Goal: Task Accomplishment & Management: Manage account settings

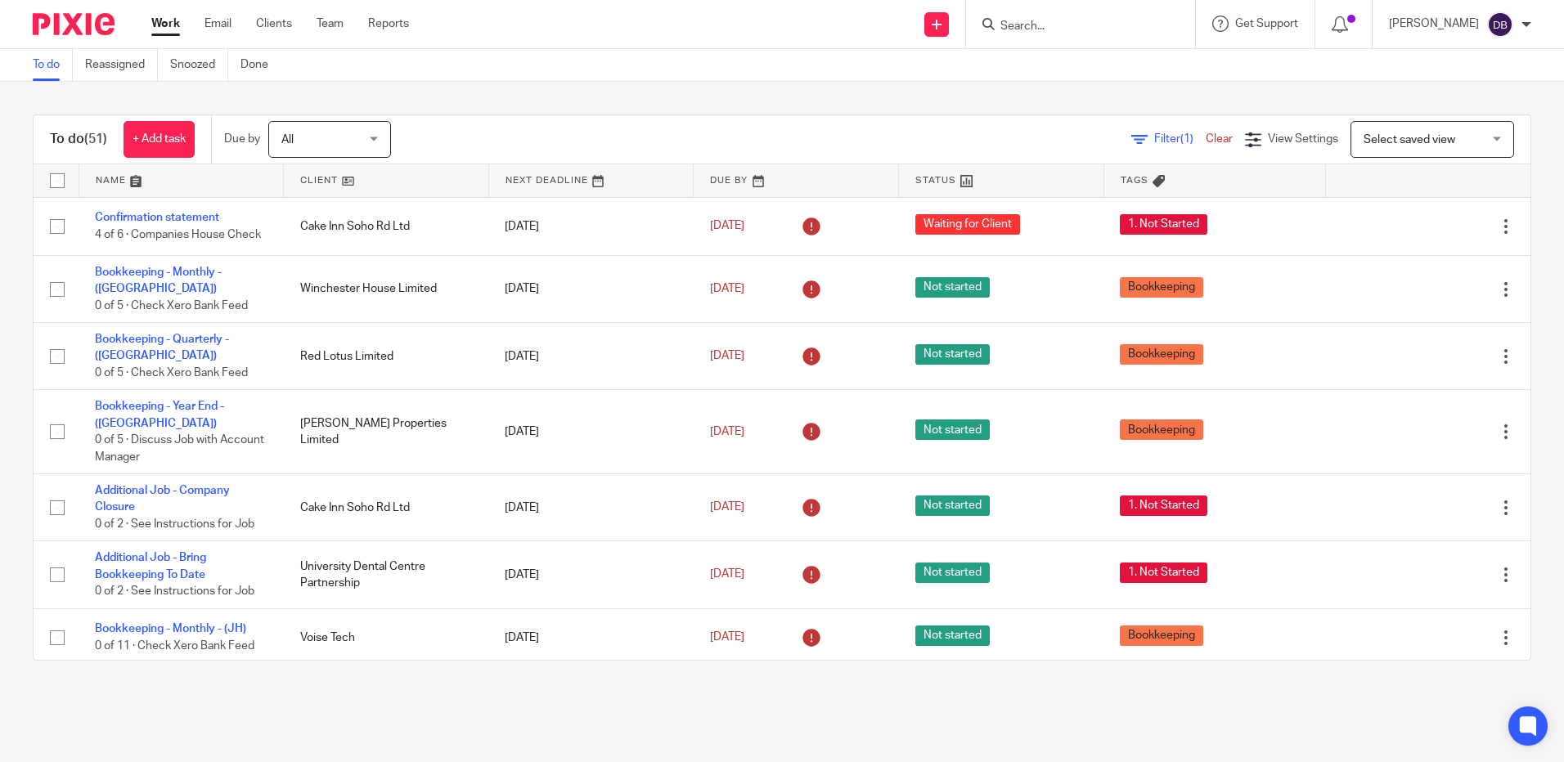
click at [1076, 26] on input "Search" at bounding box center [1072, 27] width 147 height 15
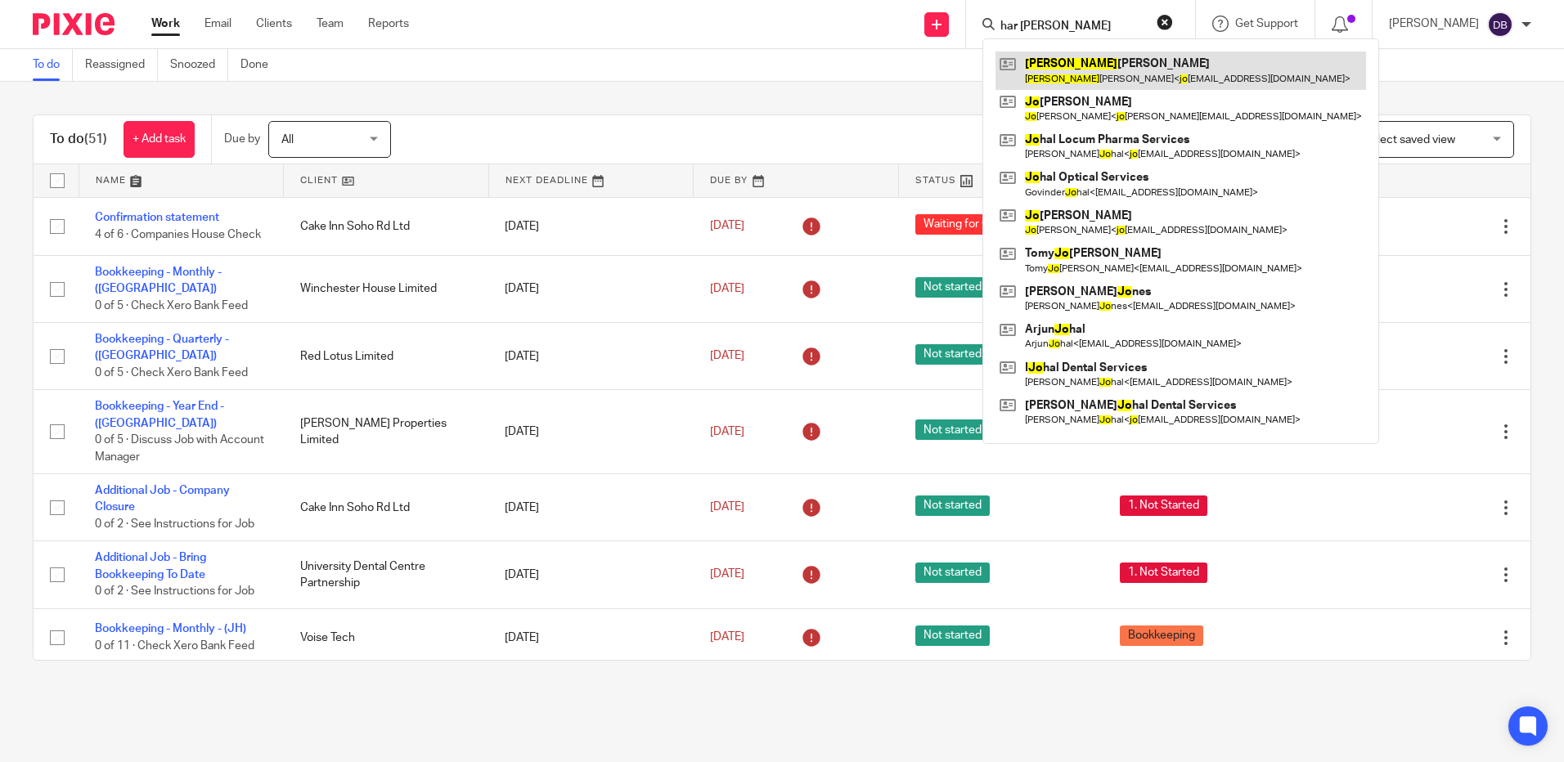
type input "har jo"
click at [1057, 78] on link at bounding box center [1180, 71] width 371 height 38
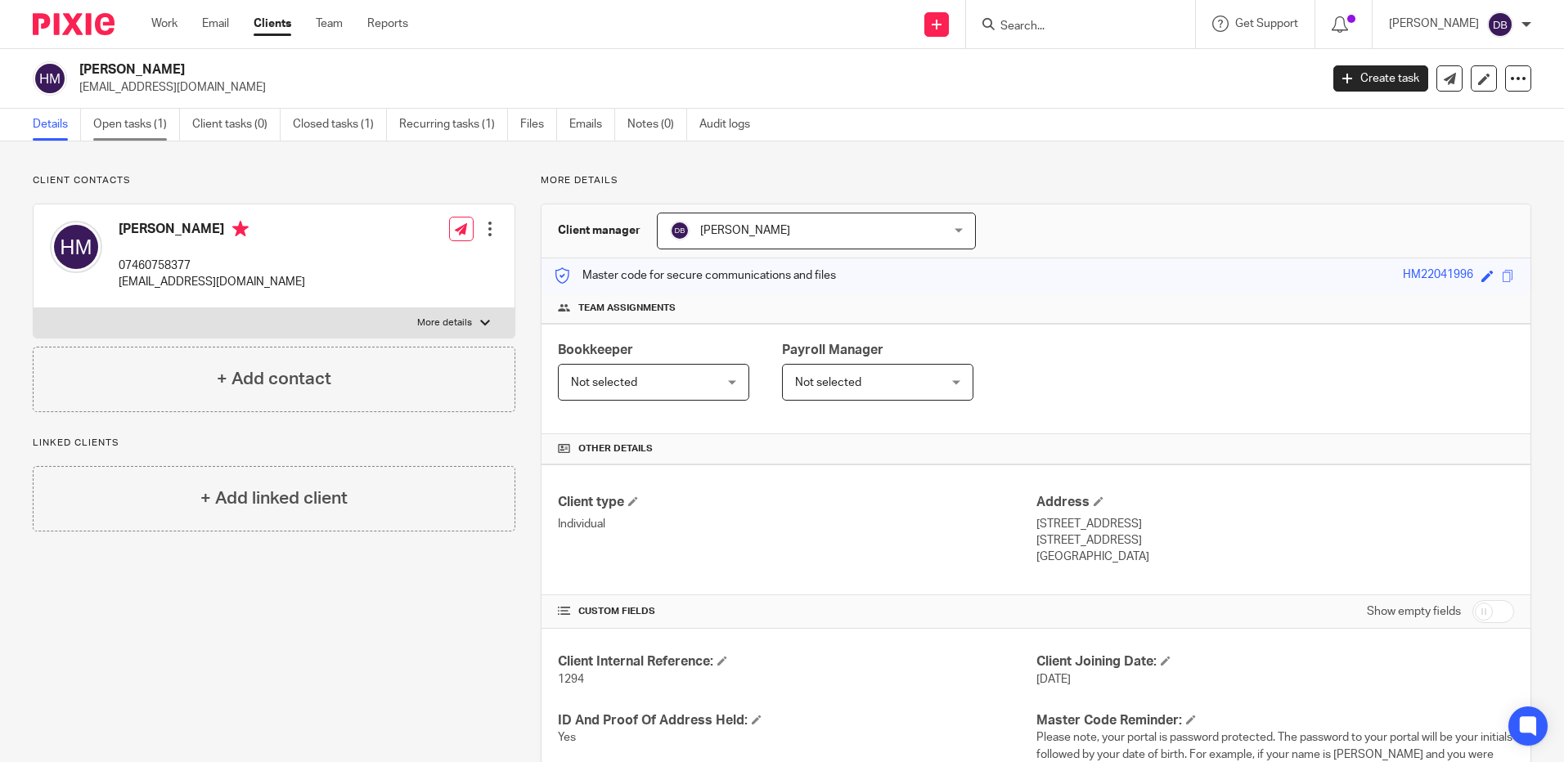
click at [160, 122] on link "Open tasks (1)" at bounding box center [136, 125] width 87 height 32
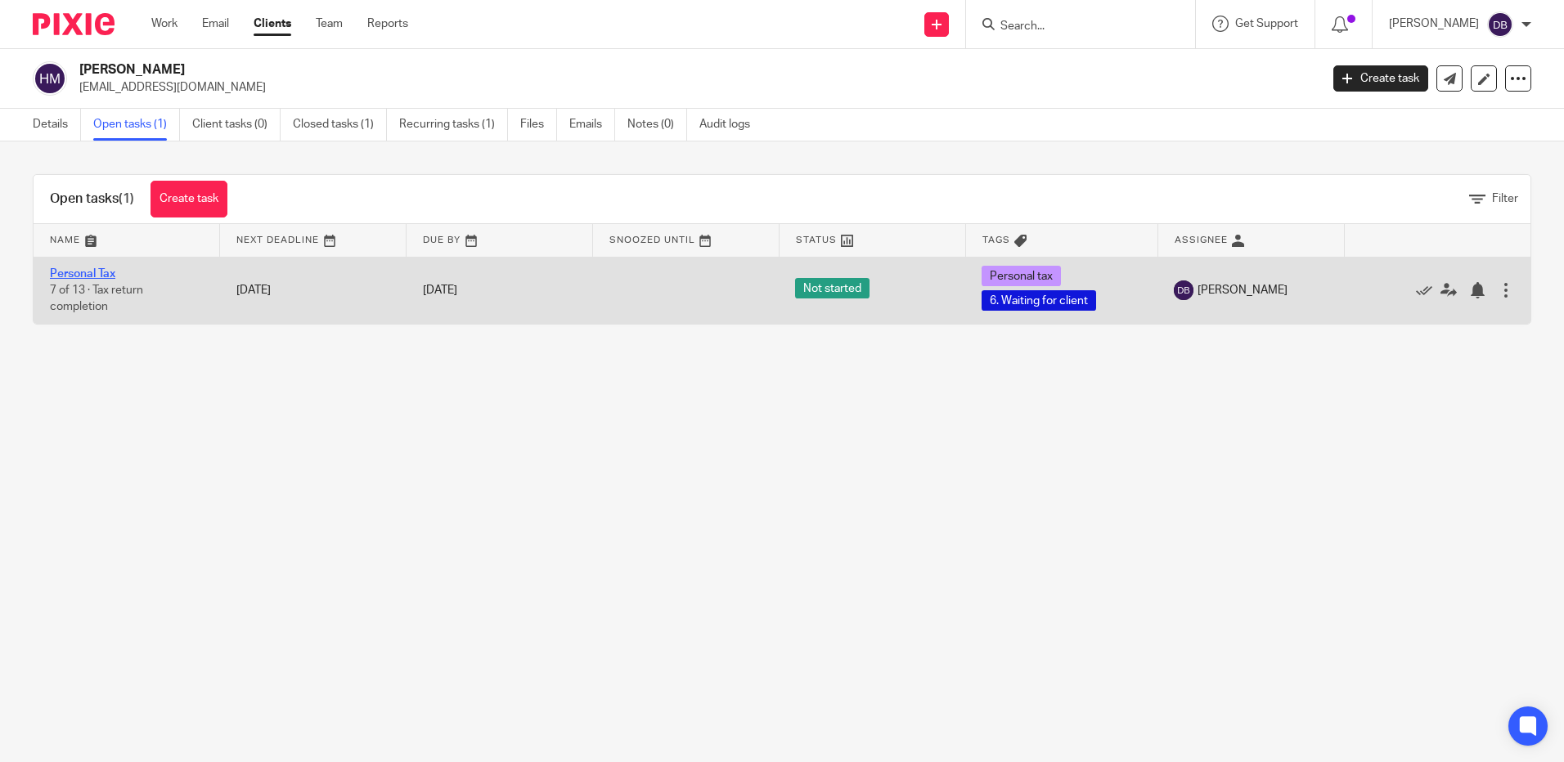
click at [84, 270] on link "Personal Tax" at bounding box center [82, 273] width 65 height 11
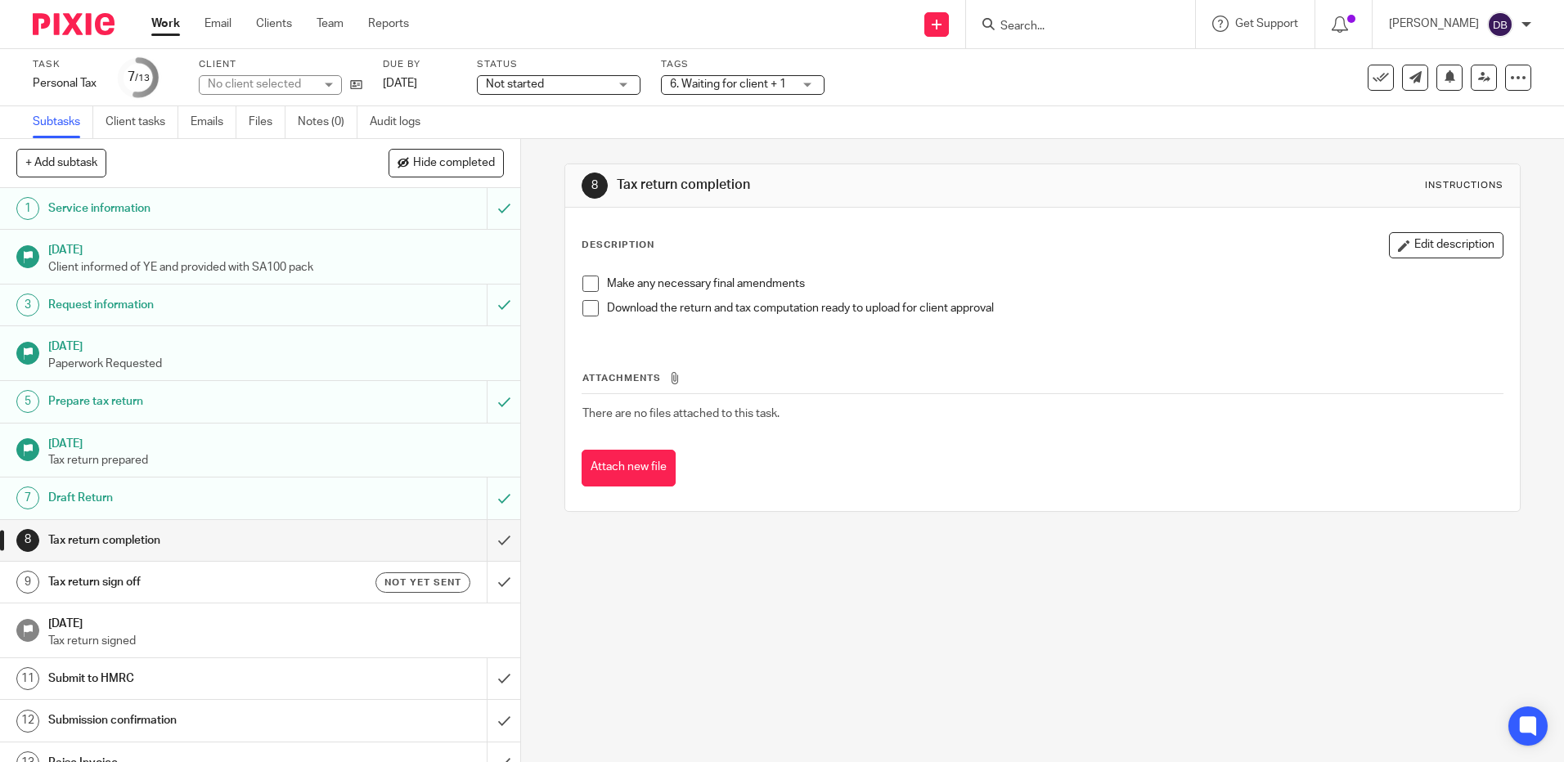
scroll to position [22, 0]
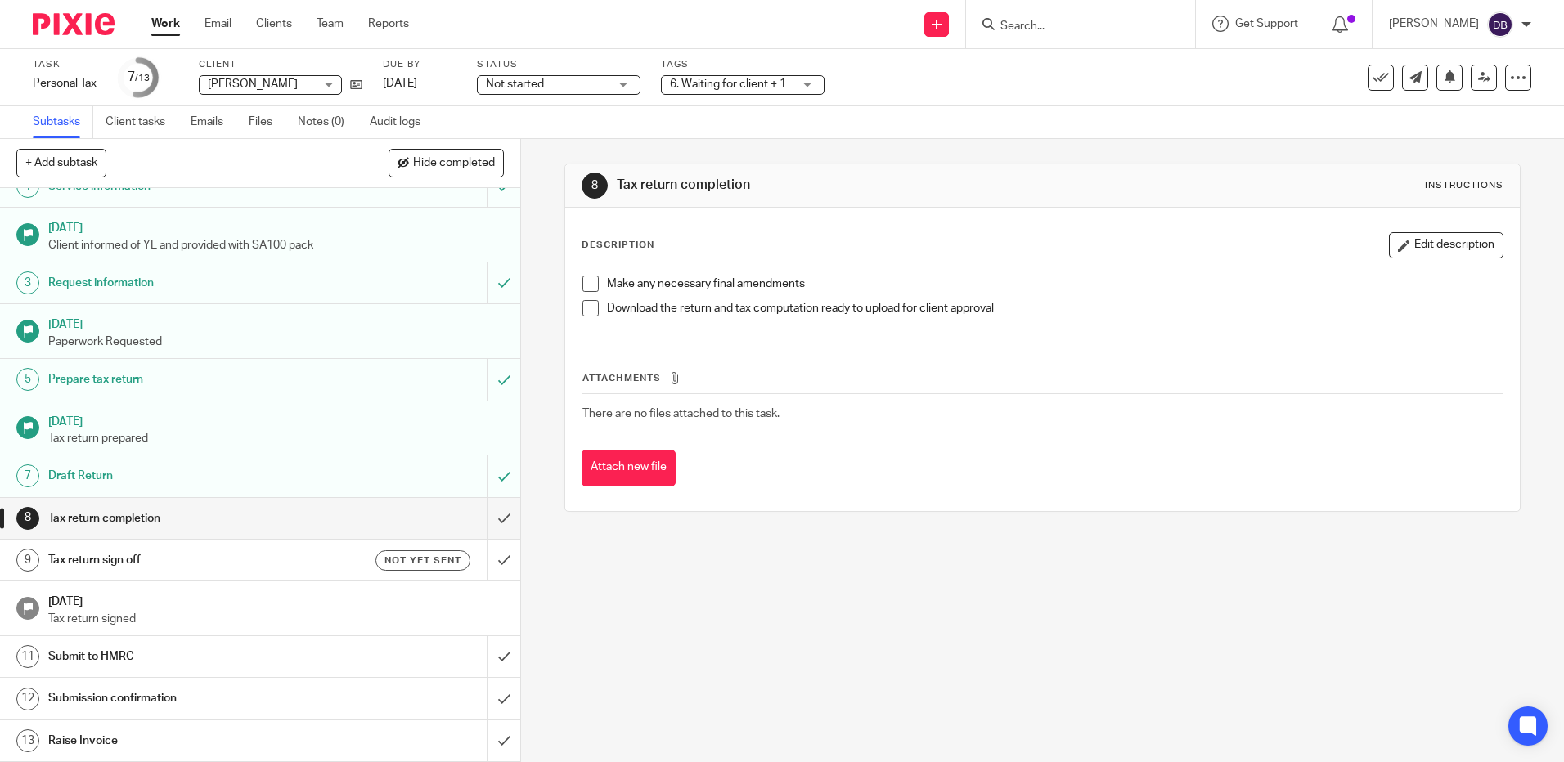
click at [271, 508] on h1 "Tax return completion" at bounding box center [188, 518] width 281 height 25
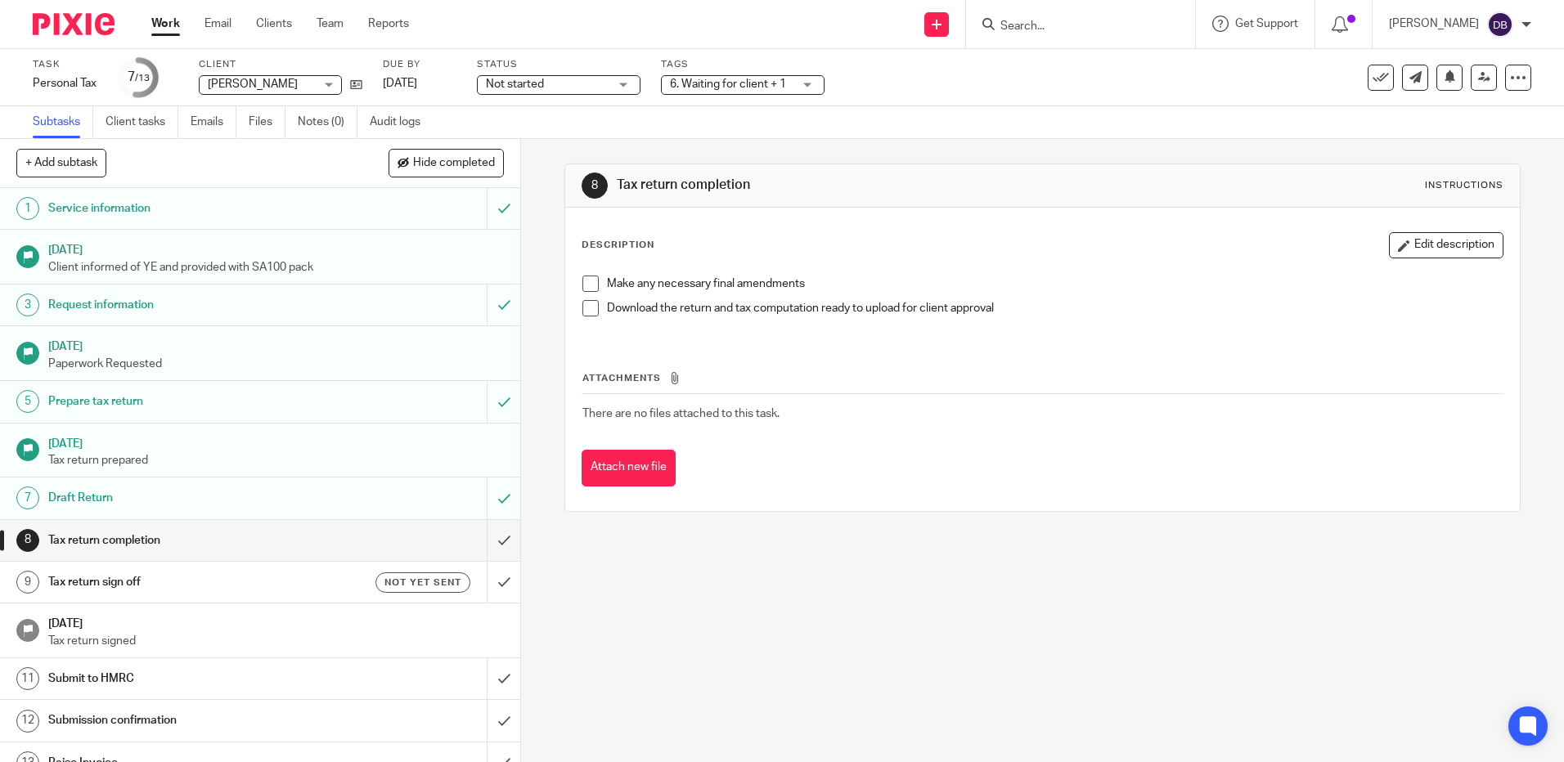
click at [587, 285] on span at bounding box center [590, 284] width 16 height 16
click at [584, 305] on span at bounding box center [590, 308] width 16 height 16
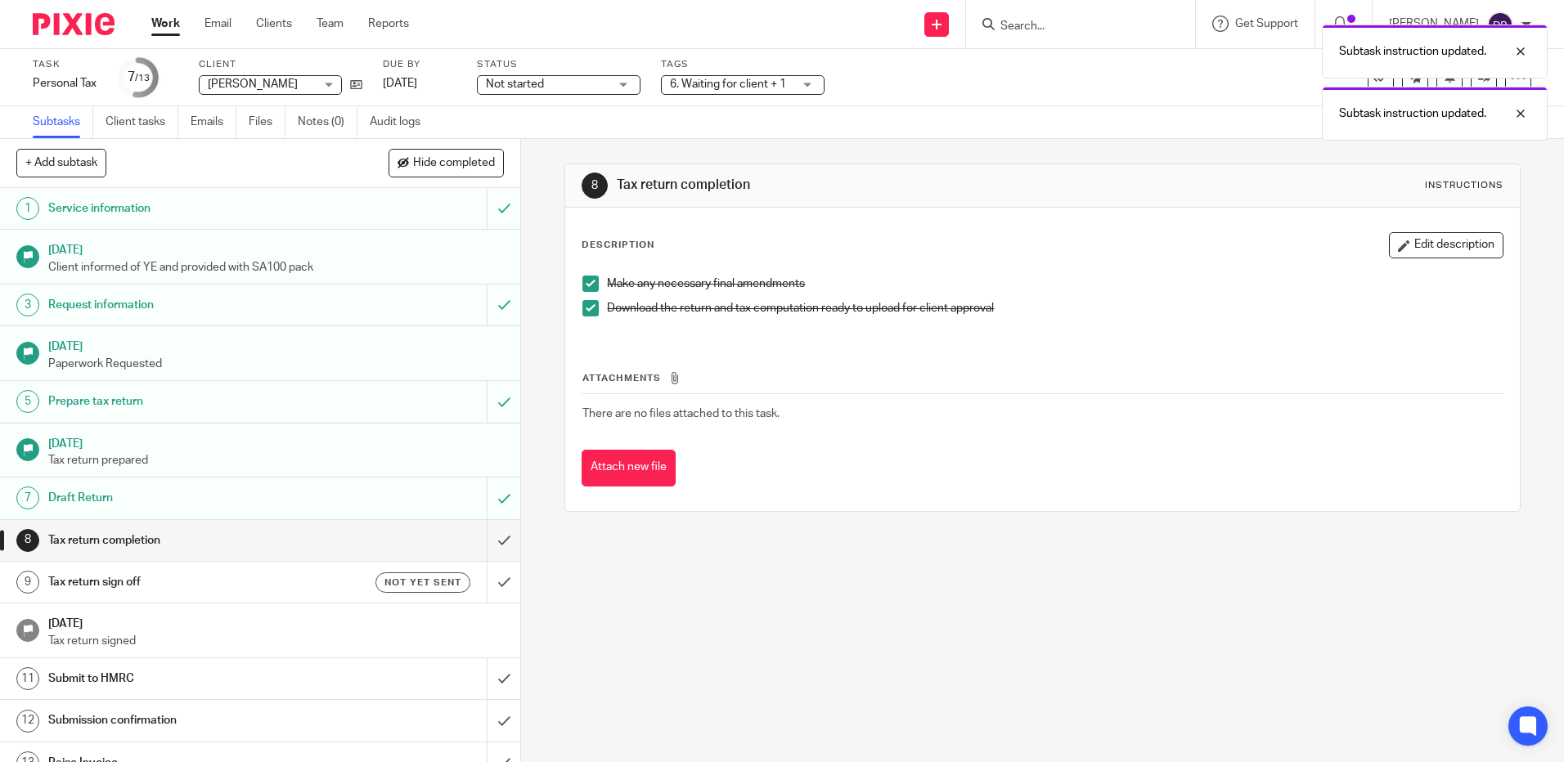
click at [350, 578] on div "Not yet sent" at bounding box center [400, 583] width 141 height 20
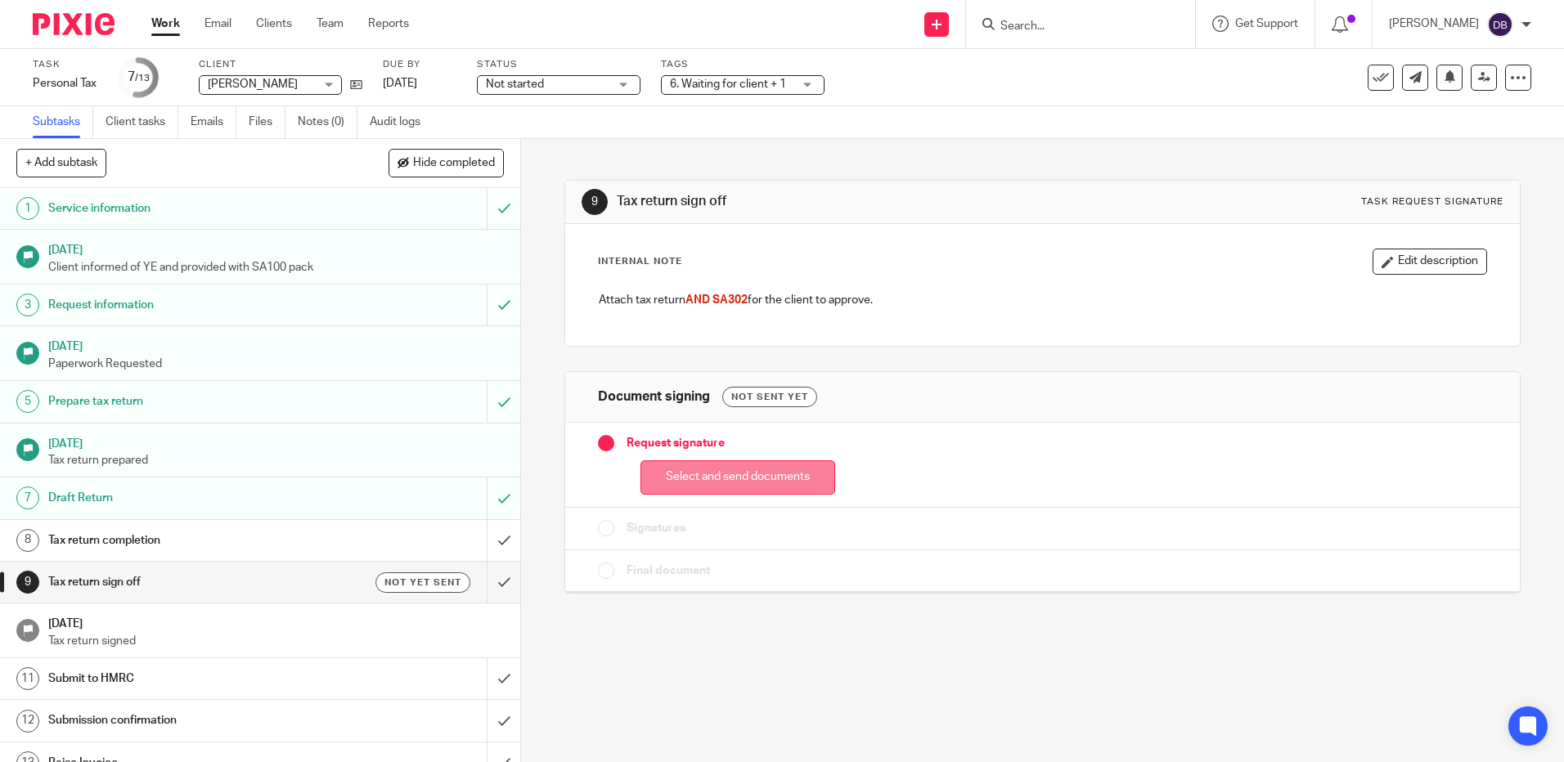
click at [763, 475] on button "Select and send documents" at bounding box center [737, 478] width 195 height 35
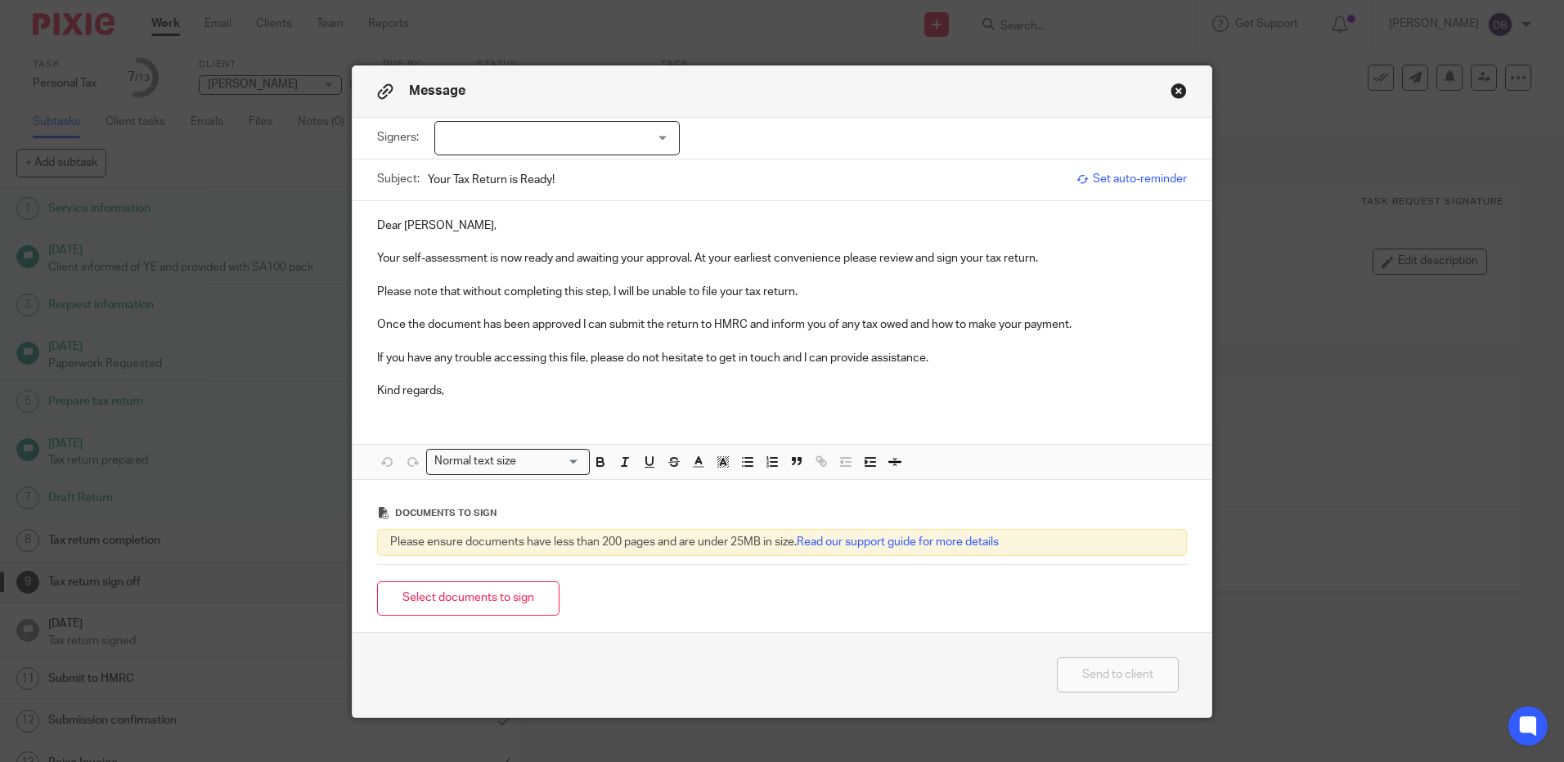
click at [1045, 260] on p "Your self-assessment is now ready and awaiting your approval. At your earliest …" at bounding box center [782, 258] width 810 height 16
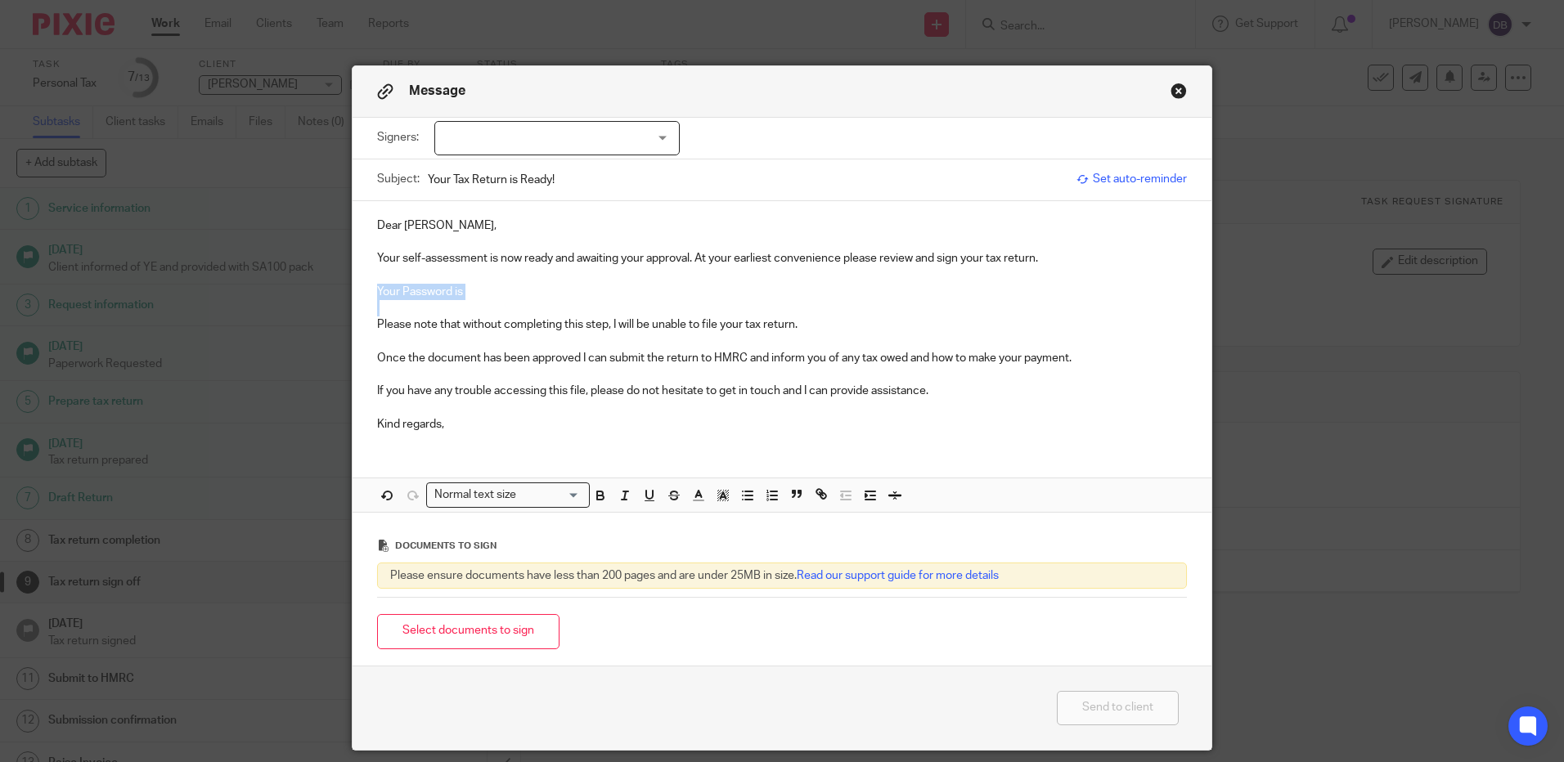
drag, startPoint x: 469, startPoint y: 300, endPoint x: 300, endPoint y: 285, distance: 169.1
click at [300, 285] on div "Message Signers: Harjowan Mundy (0 selected) Subject: Your Tax Return is Ready!…" at bounding box center [782, 381] width 1564 height 762
drag, startPoint x: 474, startPoint y: 283, endPoint x: 478, endPoint y: 296, distance: 13.7
click at [478, 296] on p "Your self-assessment is now ready and awaiting your approval. At your earliest …" at bounding box center [782, 275] width 810 height 50
click at [479, 296] on p "Your self-assessment is now ready and awaiting your approval. At your earliest …" at bounding box center [782, 275] width 810 height 50
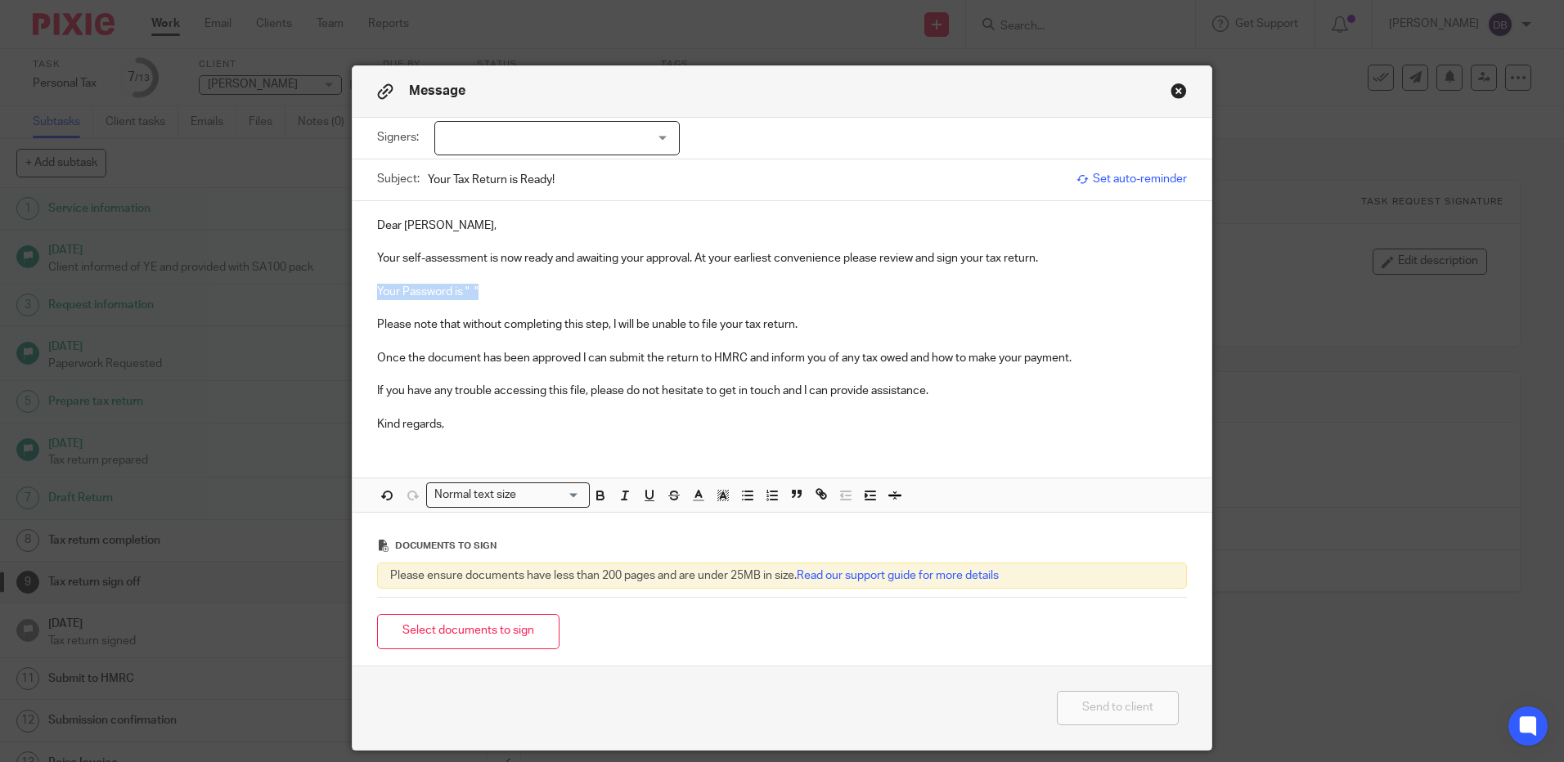
drag, startPoint x: 457, startPoint y: 294, endPoint x: 348, endPoint y: 285, distance: 109.9
click at [353, 285] on div "Dear Harjowan, Your self-assessment is now ready and awaiting your approval. At…" at bounding box center [782, 323] width 859 height 244
copy p "Your Password is " ""
click at [1178, 88] on button "Close modal" at bounding box center [1179, 91] width 16 height 16
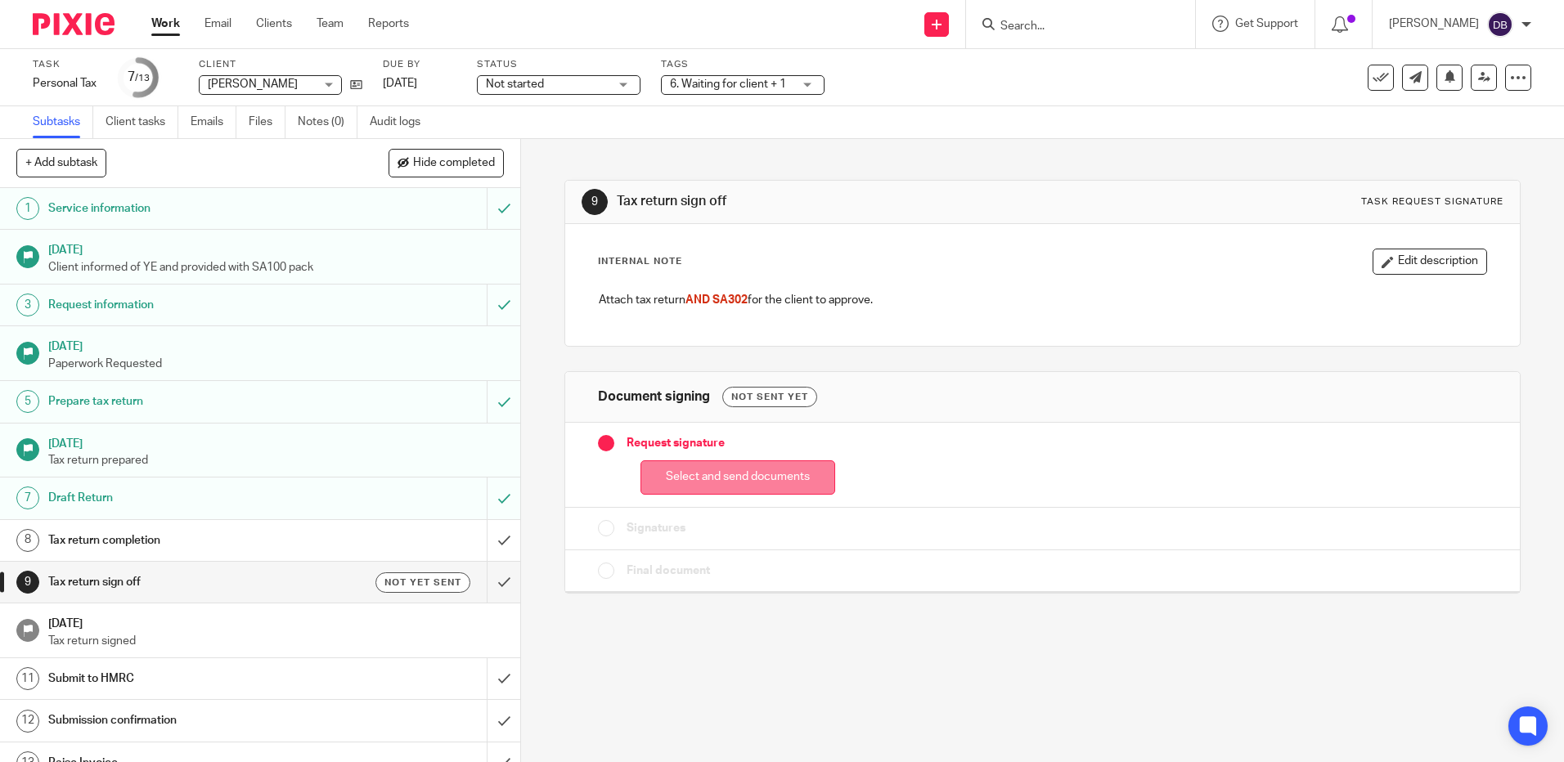
click at [714, 478] on button "Select and send documents" at bounding box center [737, 478] width 195 height 35
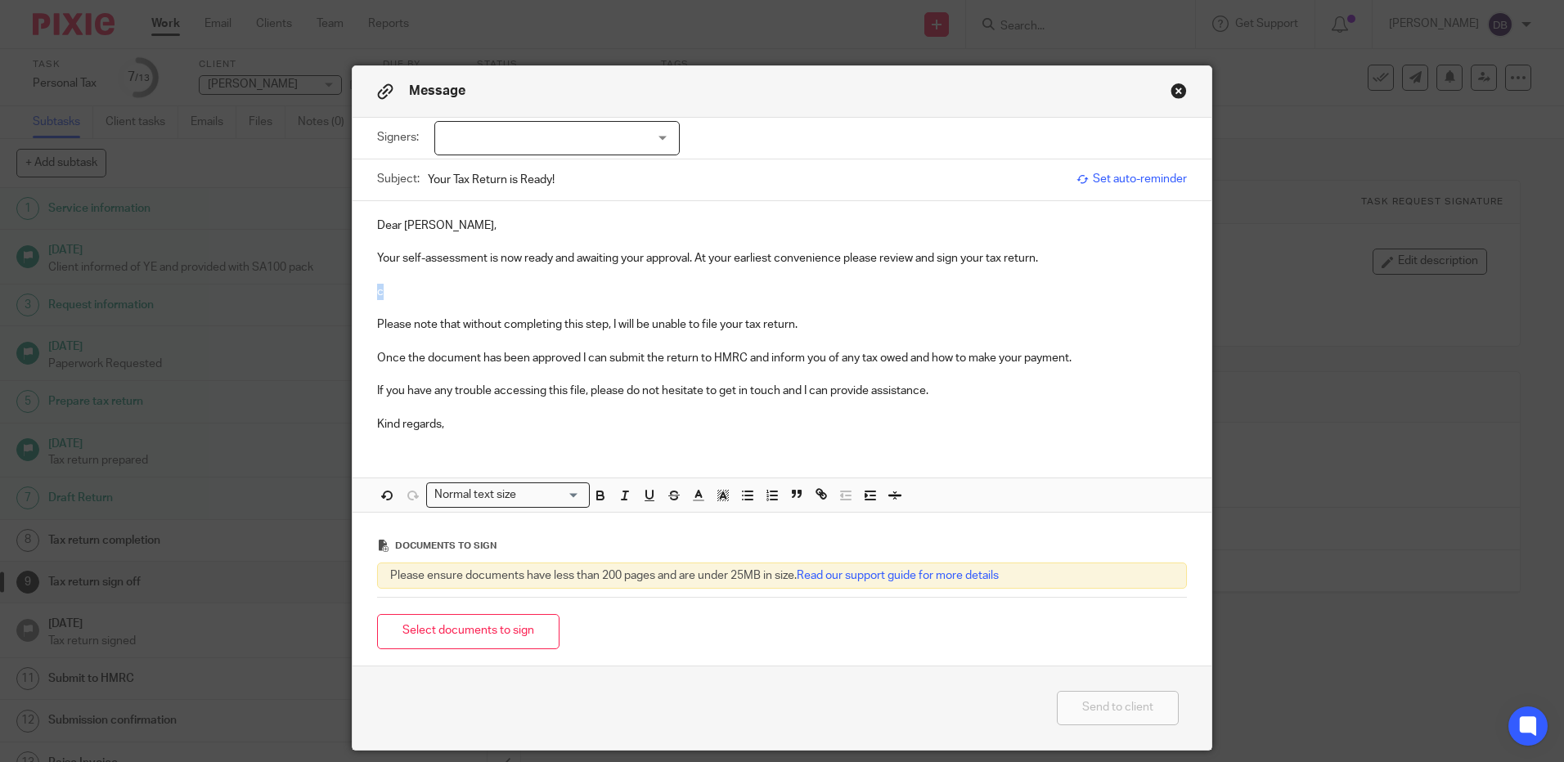
drag, startPoint x: 381, startPoint y: 298, endPoint x: 371, endPoint y: 296, distance: 10.0
click at [377, 296] on p "Your self-assessment is now ready and awaiting your approval. At your earliest …" at bounding box center [782, 275] width 810 height 50
click at [470, 291] on p "Your self-assessment is now ready and awaiting your approval. At your earliest …" at bounding box center [782, 275] width 810 height 50
click at [438, 618] on button "Select documents to sign" at bounding box center [468, 631] width 182 height 35
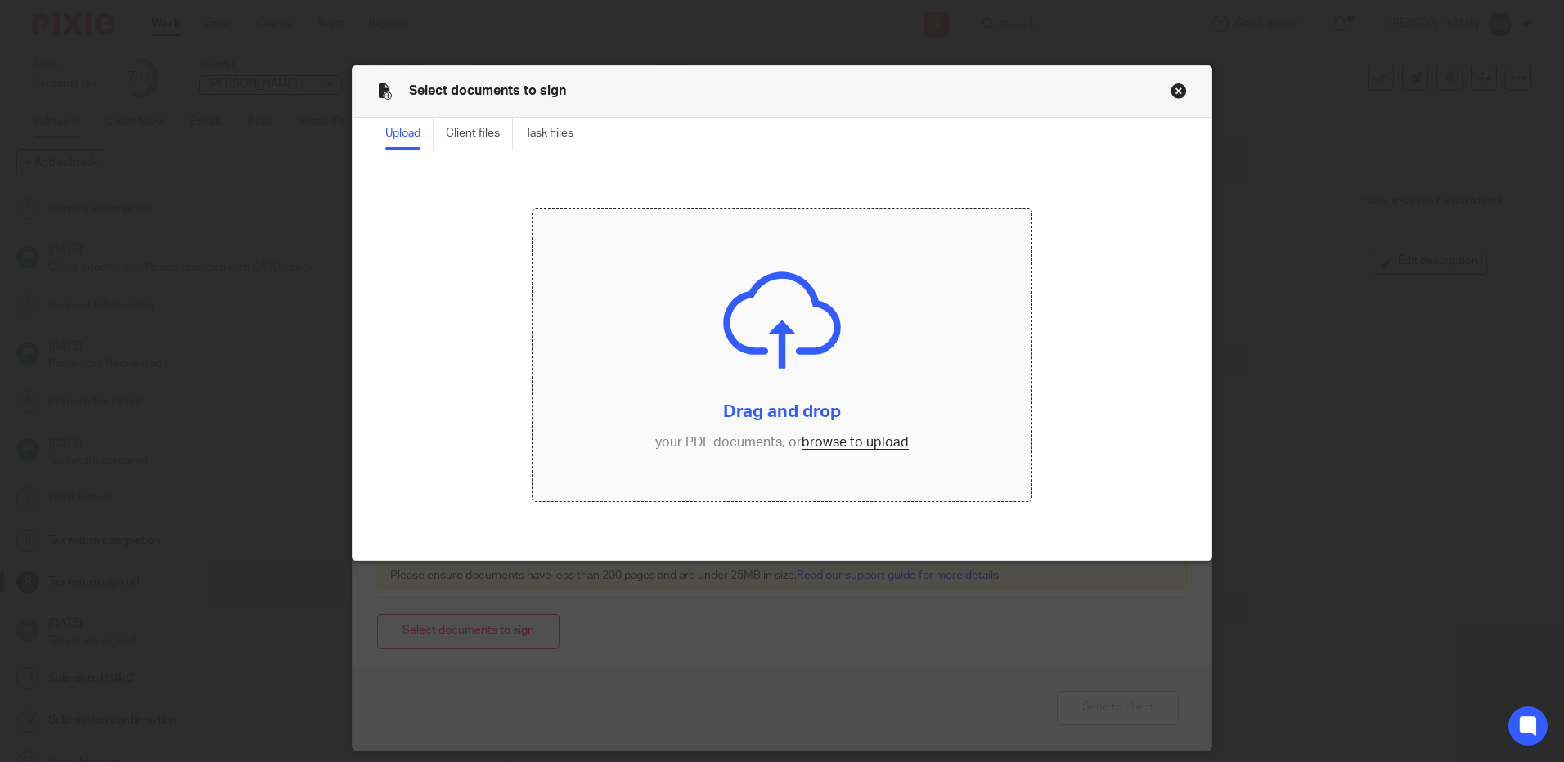
click at [780, 375] on input "file" at bounding box center [782, 355] width 499 height 292
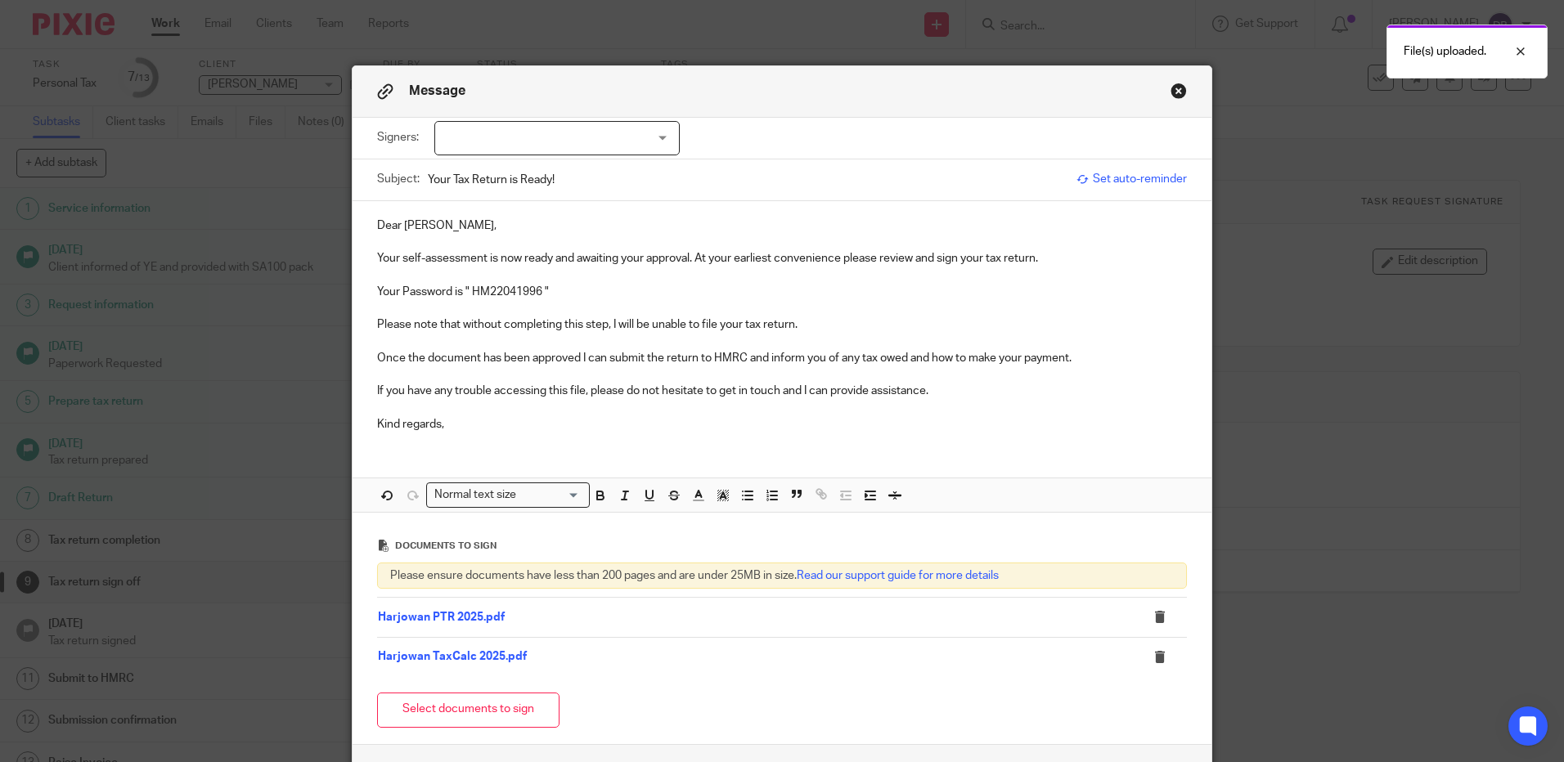
click at [506, 146] on div at bounding box center [556, 138] width 245 height 34
click at [524, 182] on li "[PERSON_NAME]" at bounding box center [551, 172] width 244 height 34
checkbox input "true"
click at [679, 301] on p at bounding box center [782, 308] width 810 height 16
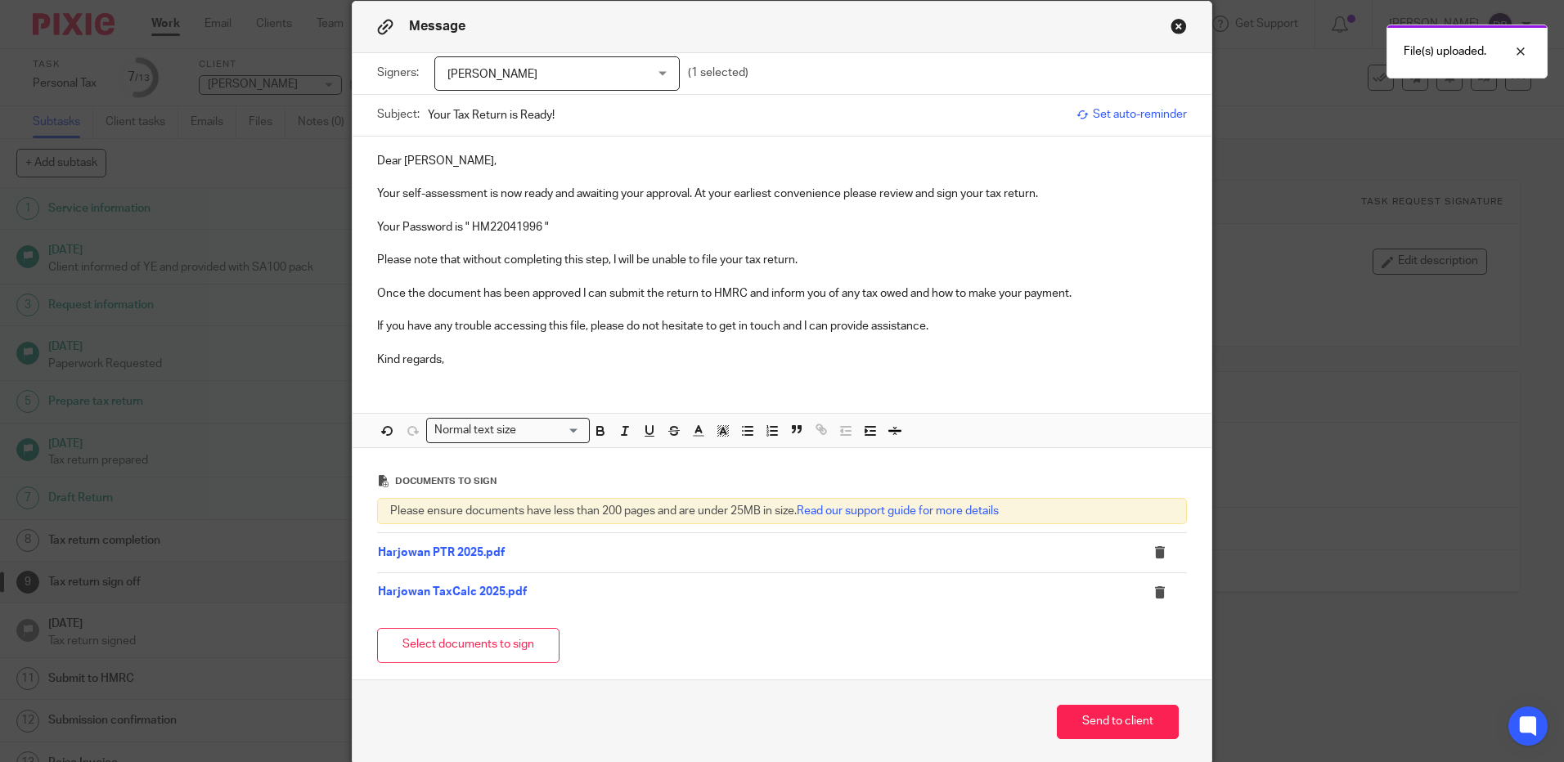
scroll to position [133, 0]
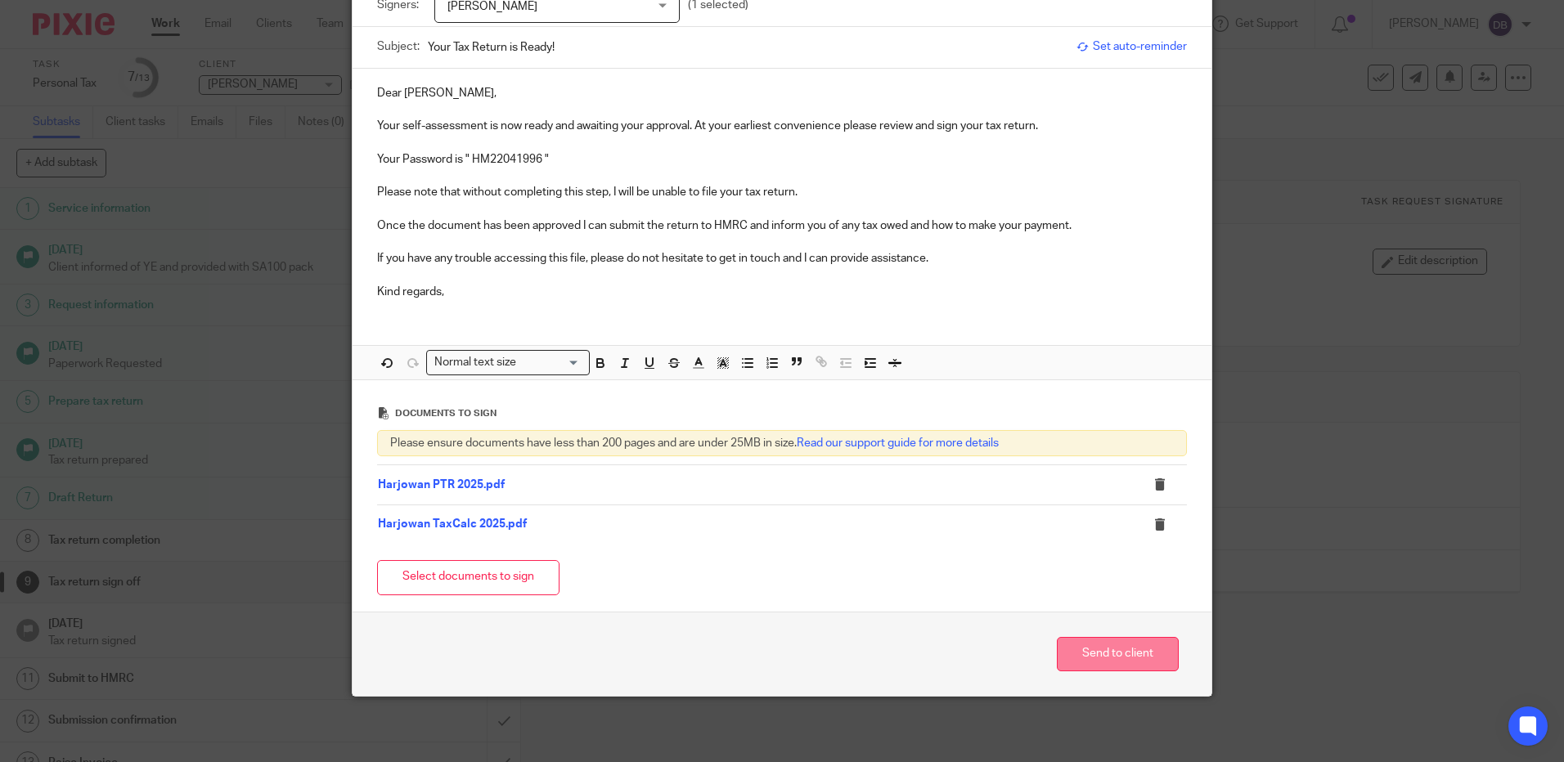
click at [1134, 647] on button "Send to client" at bounding box center [1118, 654] width 122 height 35
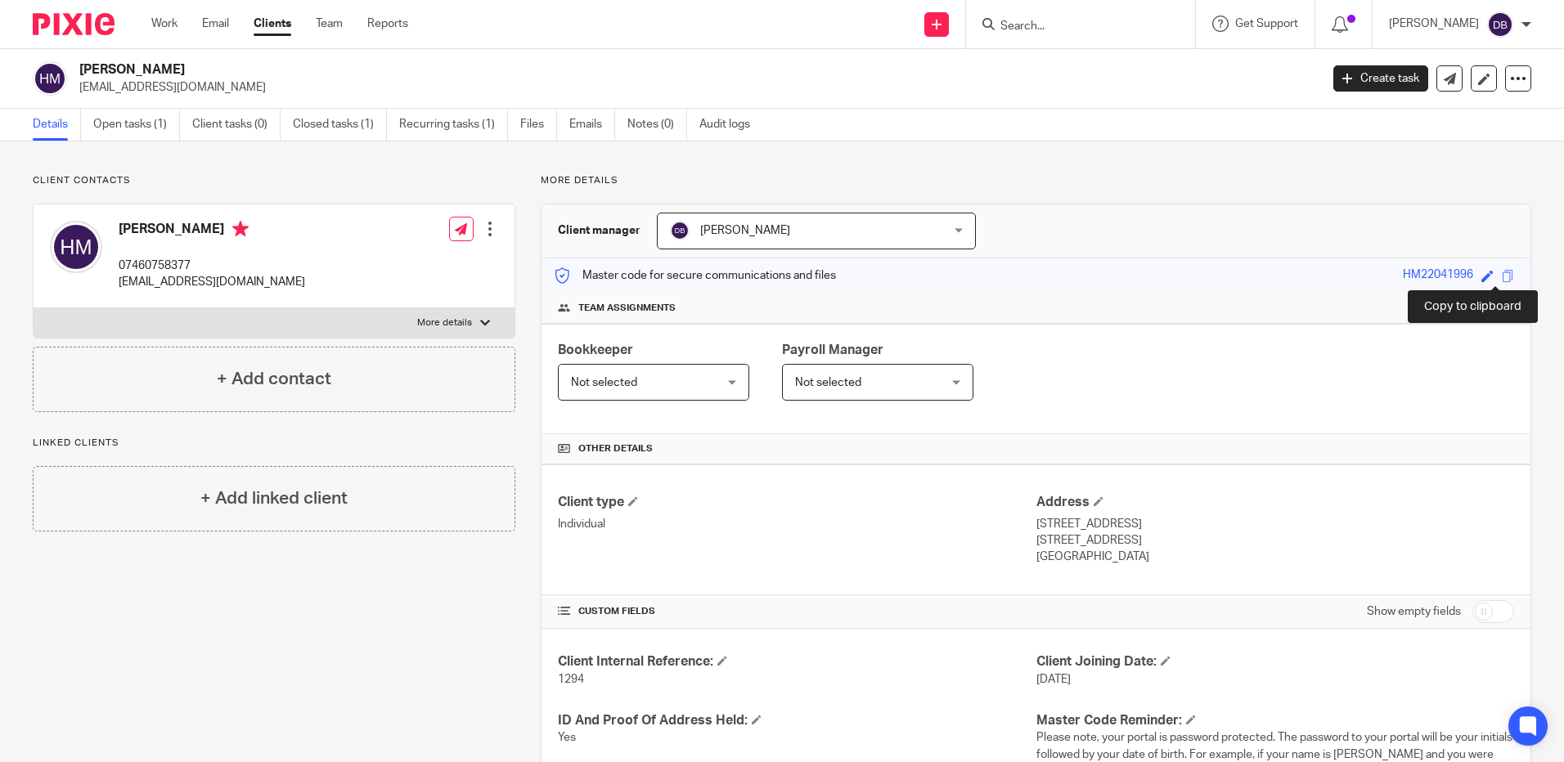
click at [1502, 273] on span at bounding box center [1508, 276] width 12 height 12
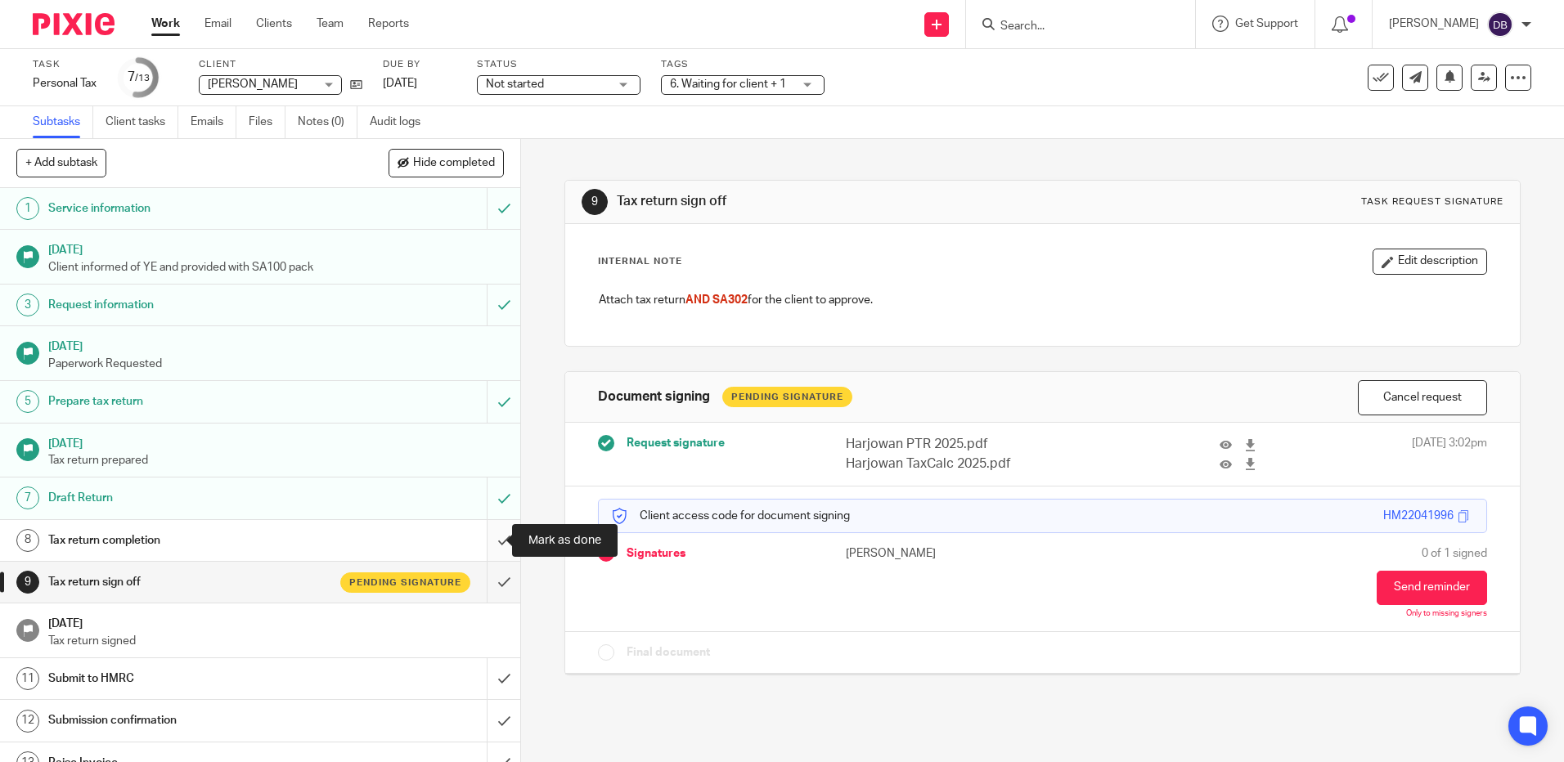
click at [479, 542] on input "submit" at bounding box center [260, 540] width 520 height 41
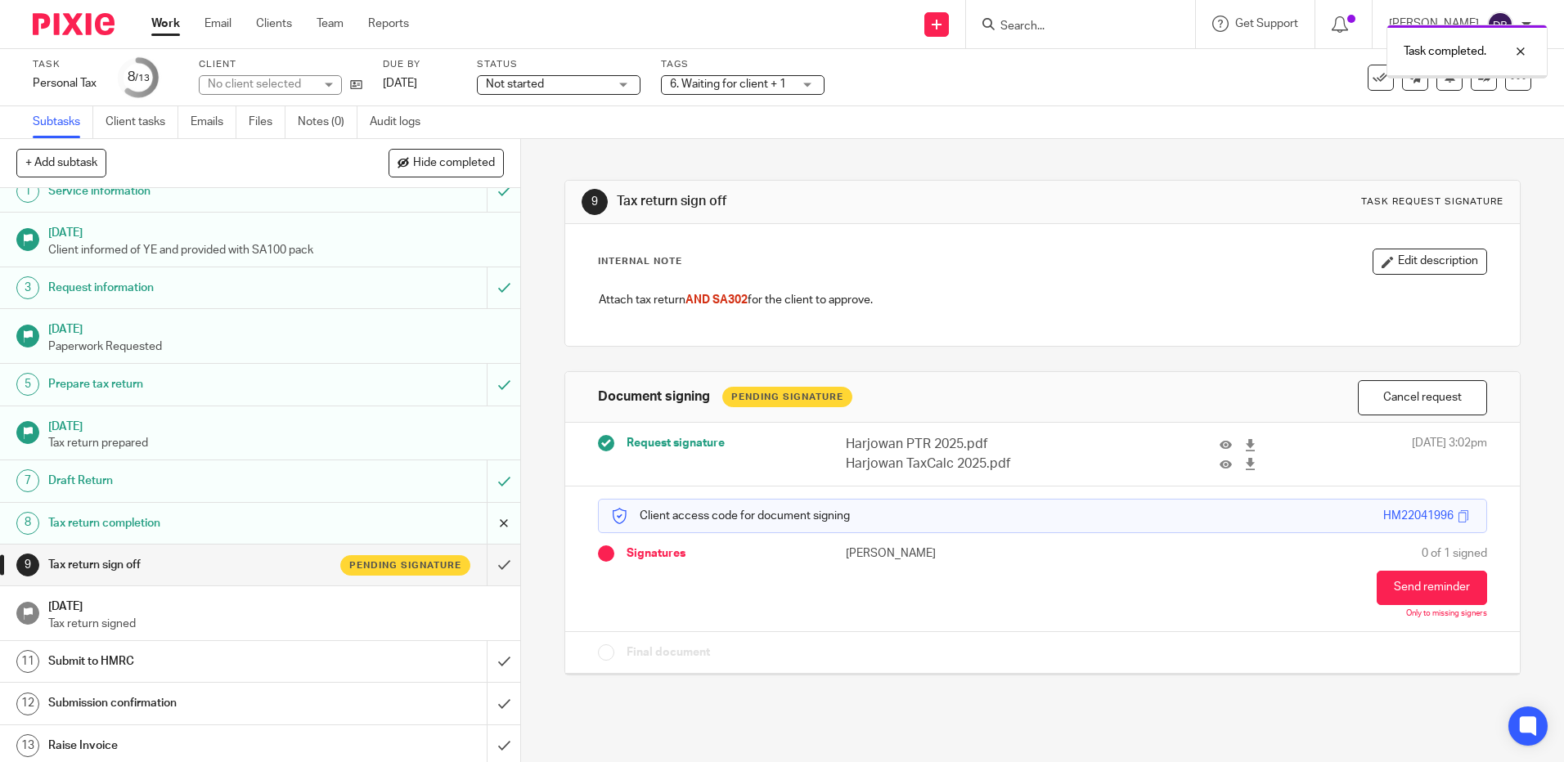
scroll to position [22, 0]
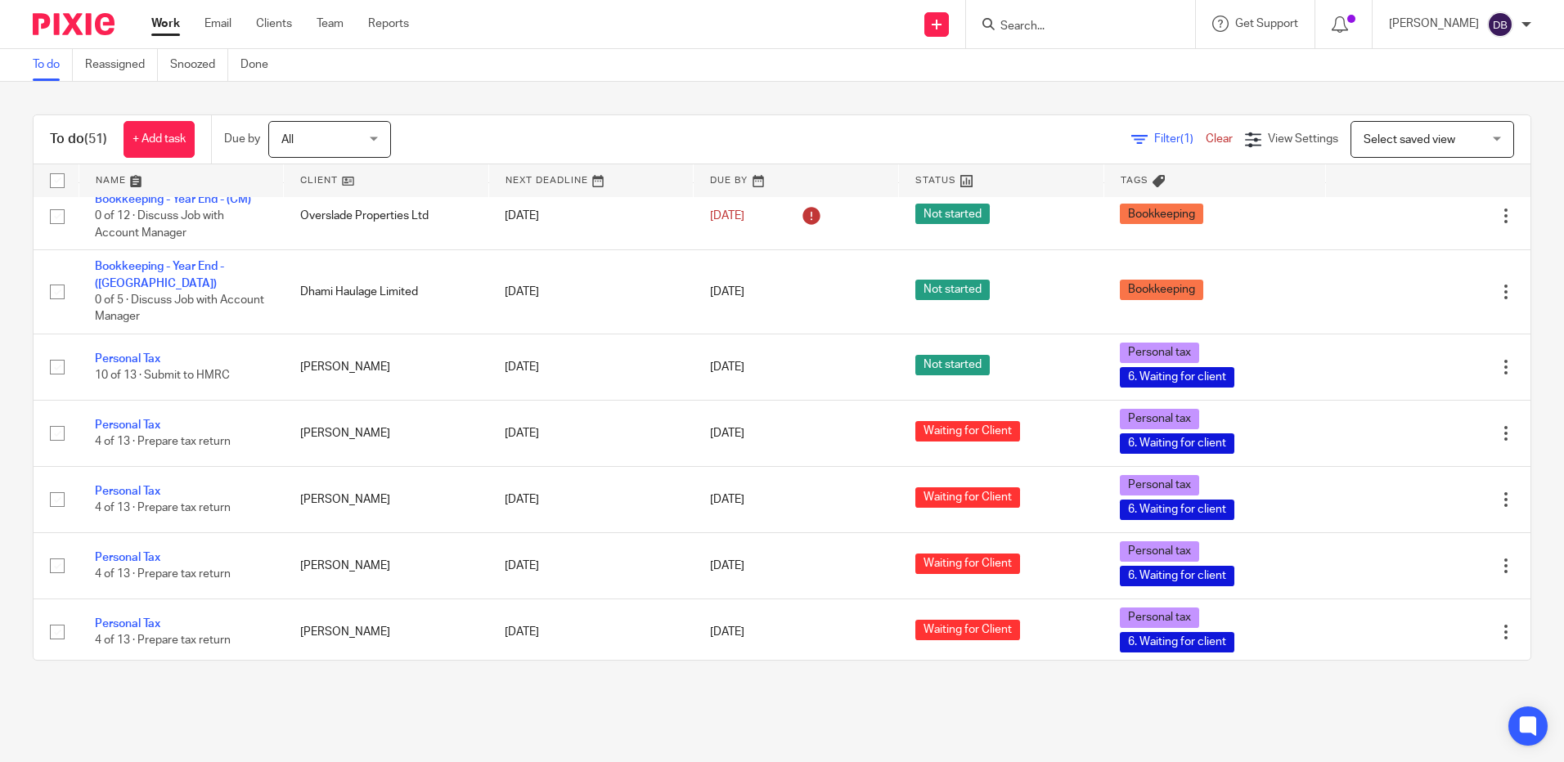
scroll to position [2050, 0]
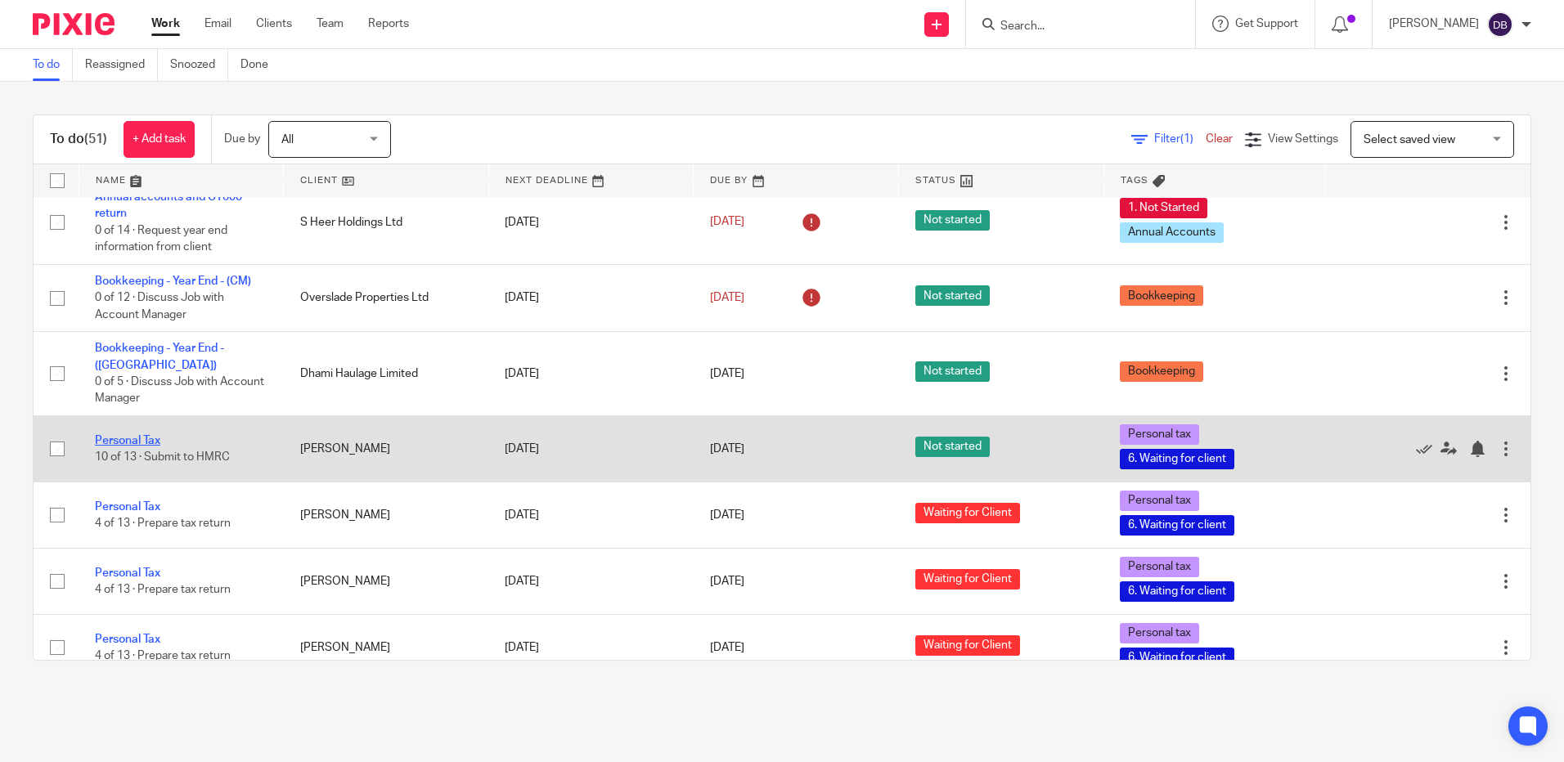
click at [138, 435] on link "Personal Tax" at bounding box center [127, 440] width 65 height 11
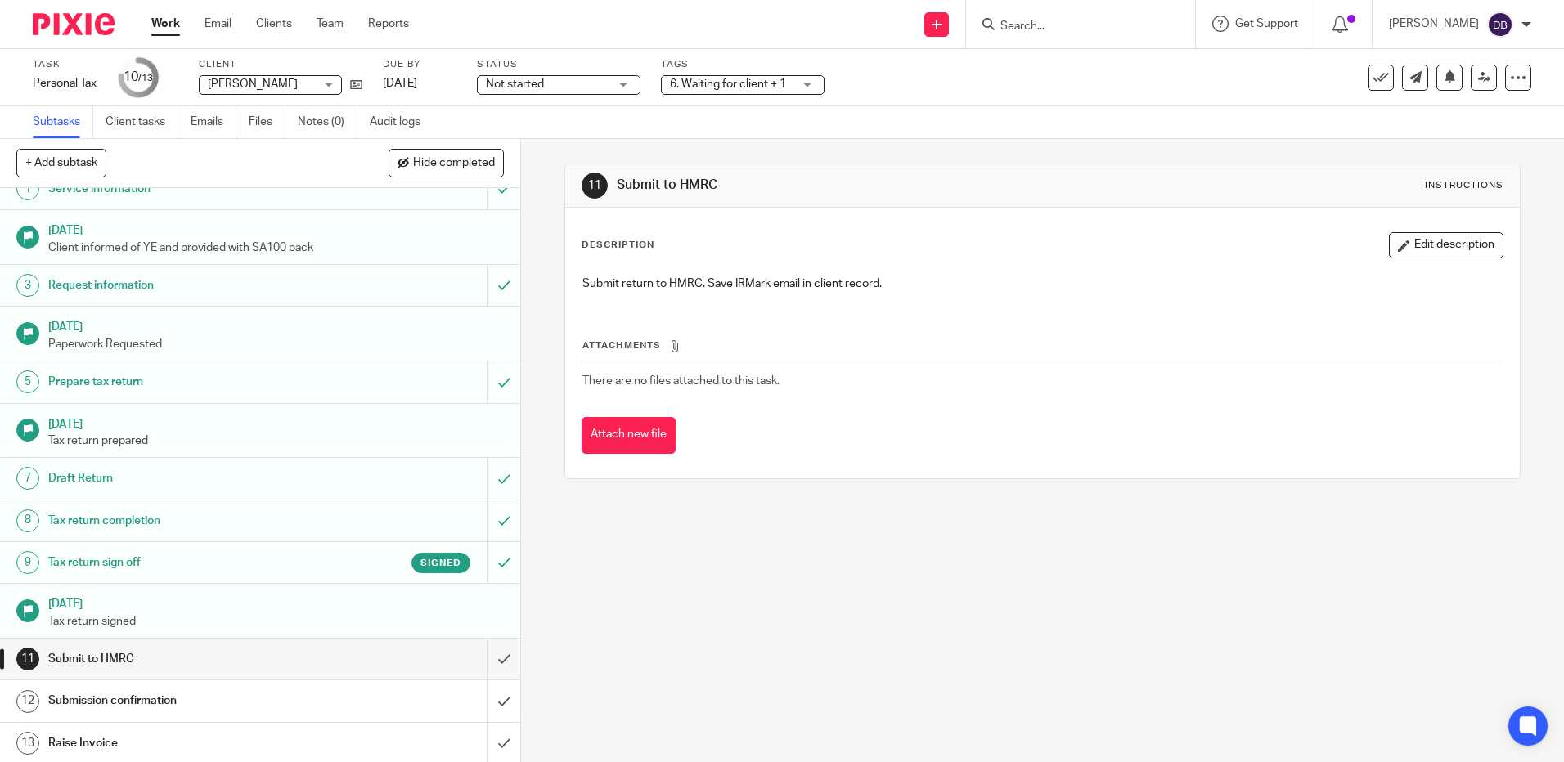
scroll to position [22, 0]
click at [491, 654] on input "submit" at bounding box center [260, 656] width 520 height 41
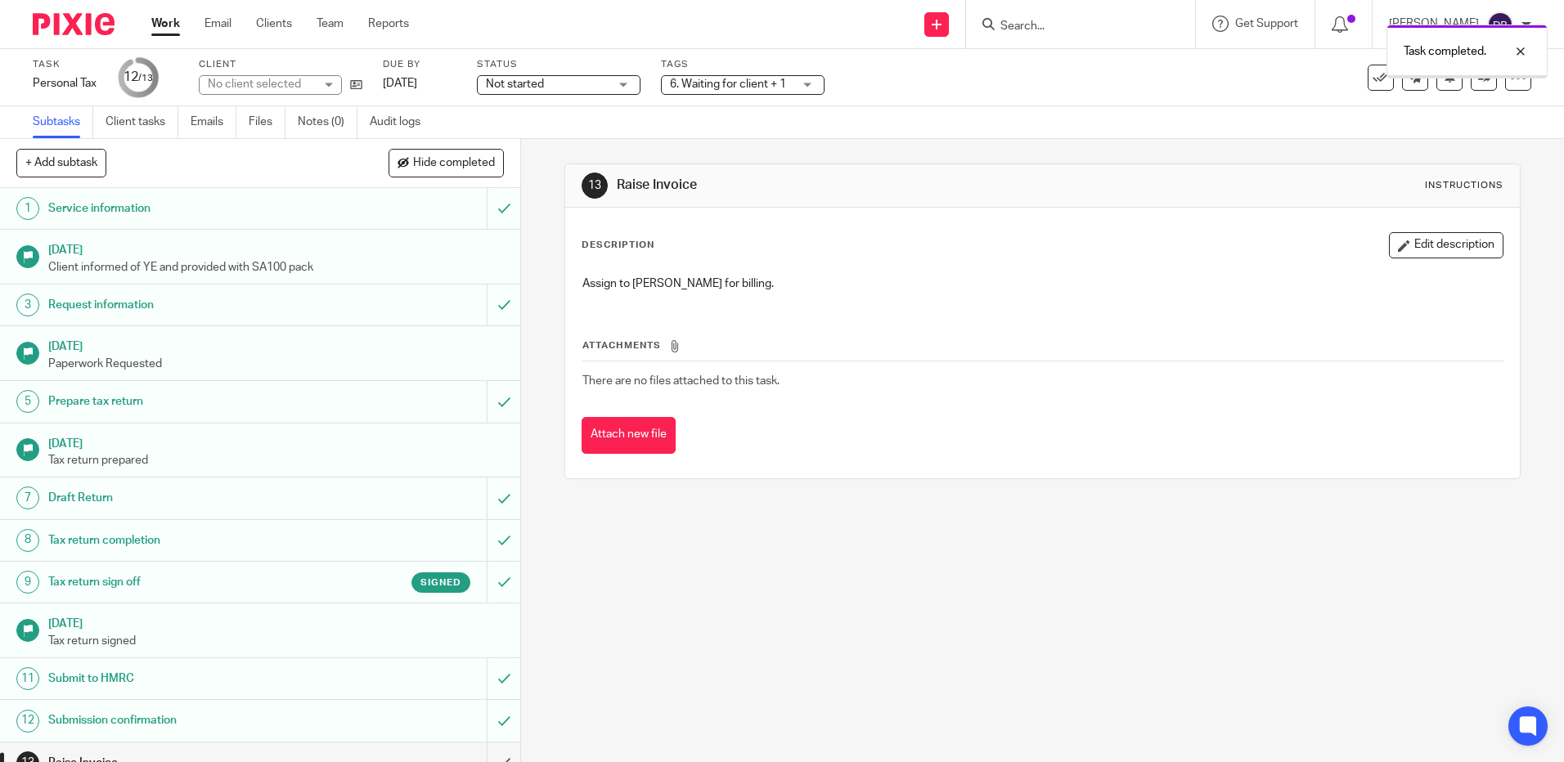
scroll to position [22, 0]
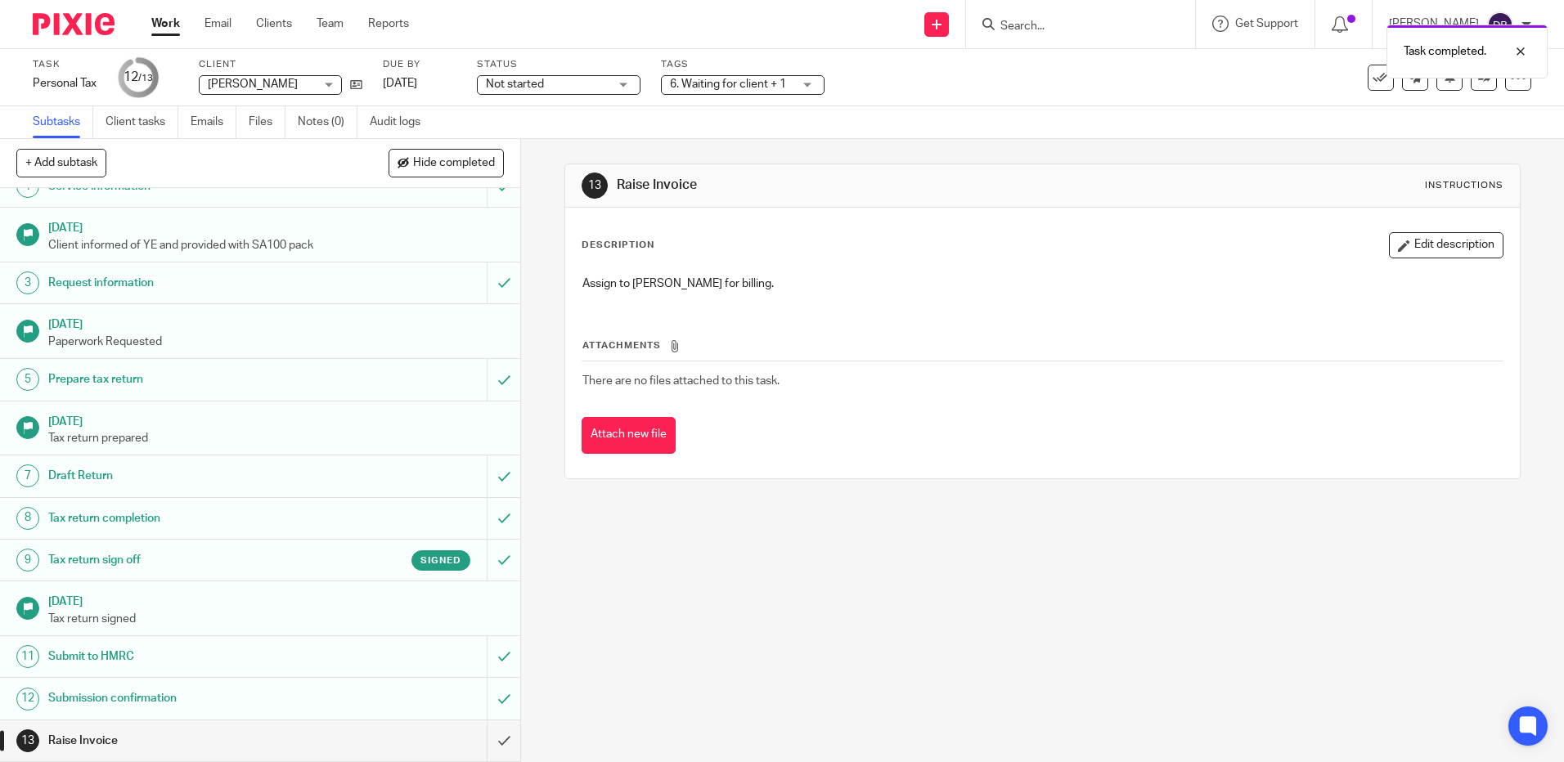
click at [198, 693] on h1 "Submission confirmation" at bounding box center [188, 698] width 281 height 25
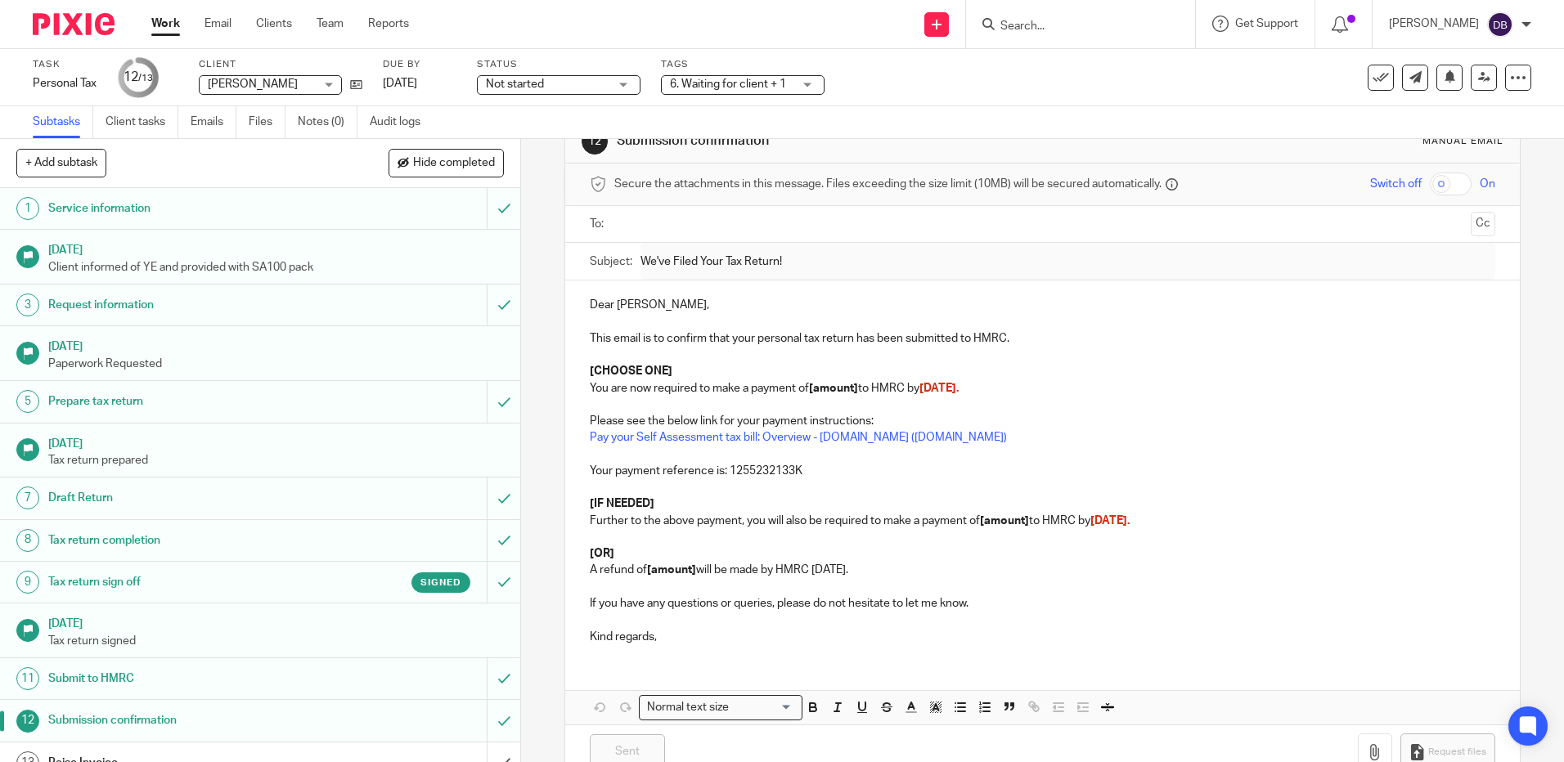
scroll to position [86, 0]
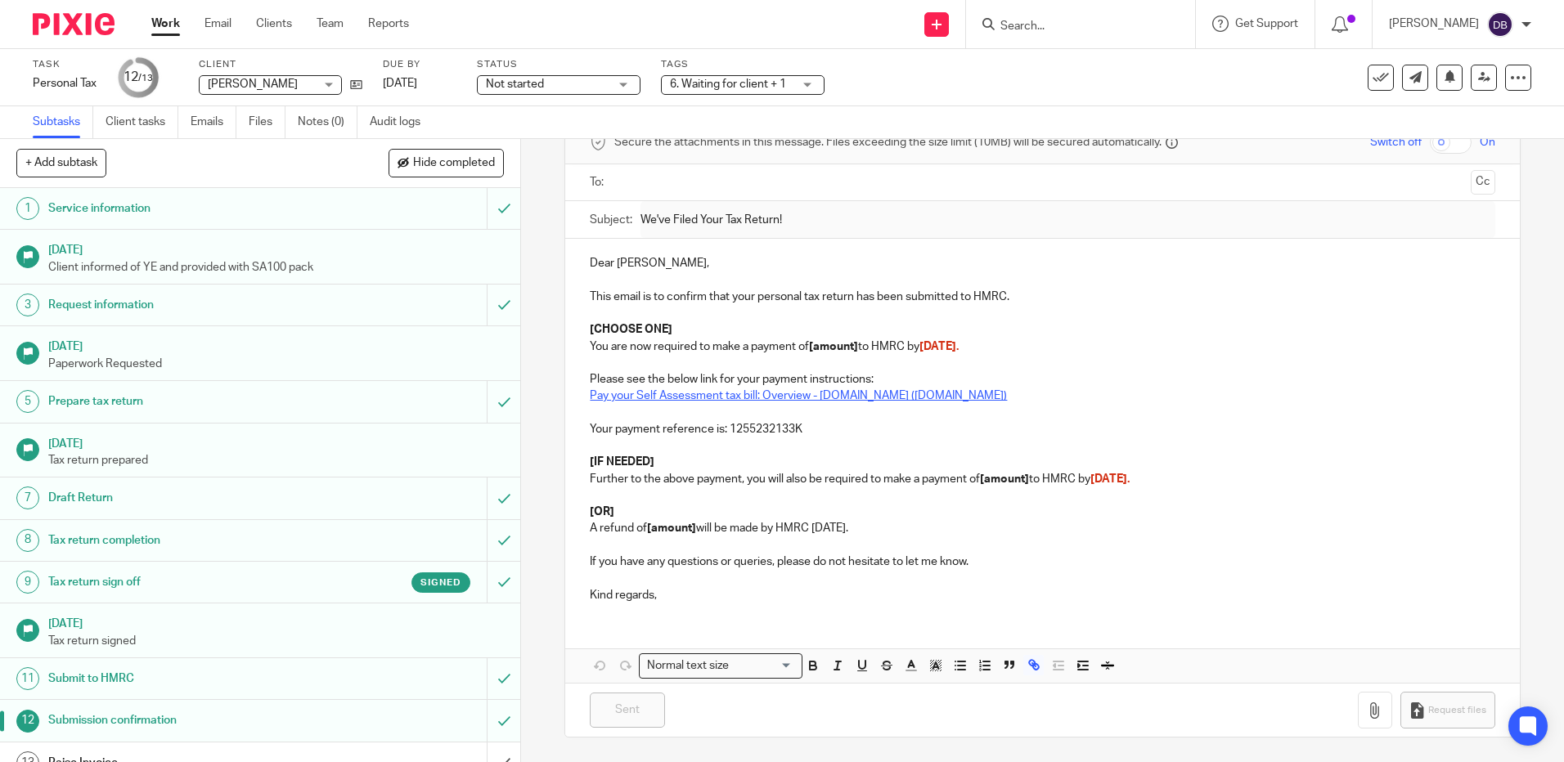
click at [901, 394] on link "Pay your Self Assessment tax bill: Overview - [DOMAIN_NAME] ([DOMAIN_NAME])" at bounding box center [798, 395] width 417 height 11
click at [659, 396] on link "Pay your Self Assessment tax bill: Overview - [DOMAIN_NAME] ([DOMAIN_NAME])" at bounding box center [798, 395] width 417 height 11
click at [648, 441] on link "[URL][DOMAIN_NAME]" at bounding box center [706, 446] width 117 height 16
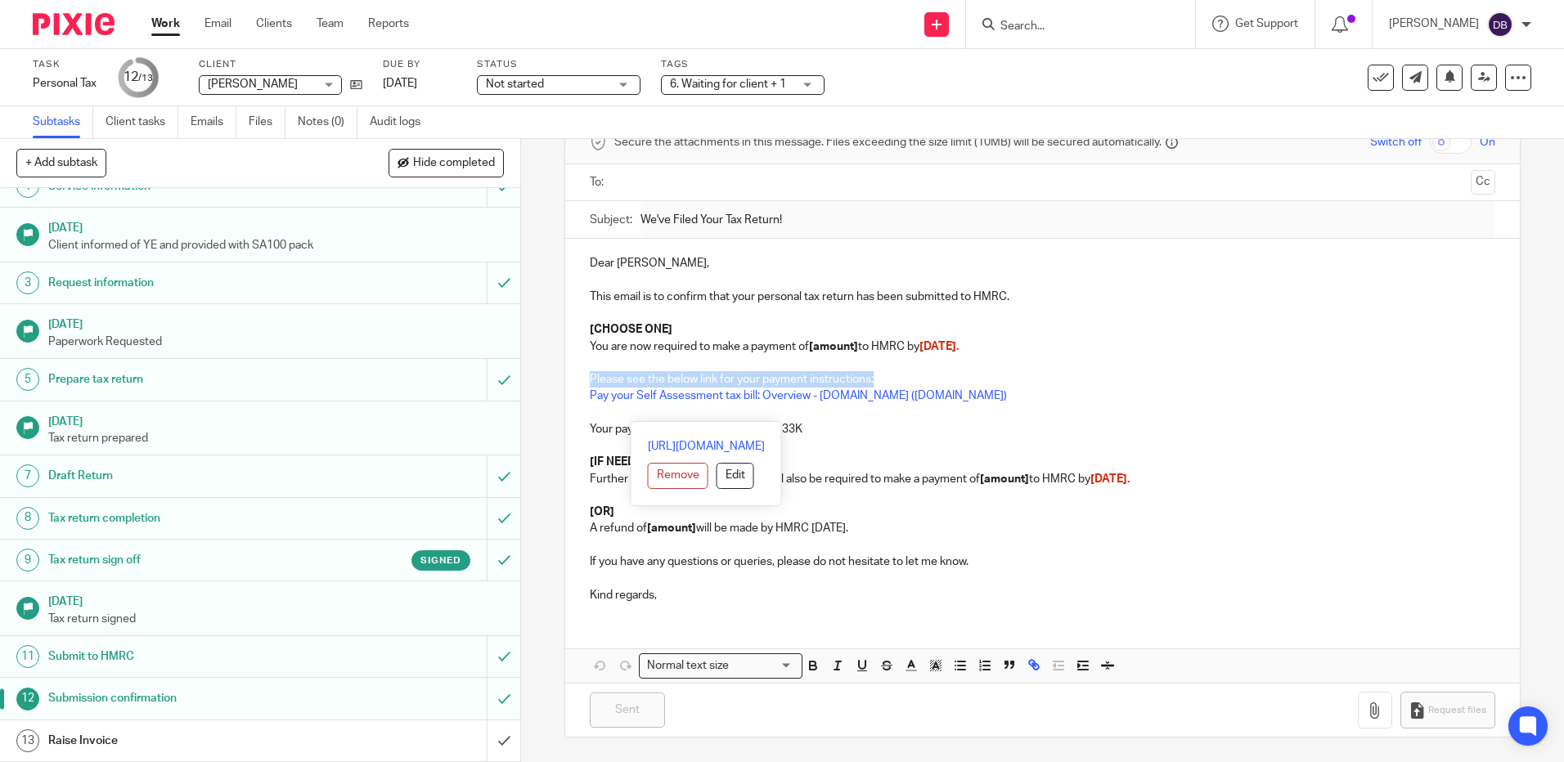
click at [546, 83] on span "Not started" at bounding box center [547, 84] width 123 height 17
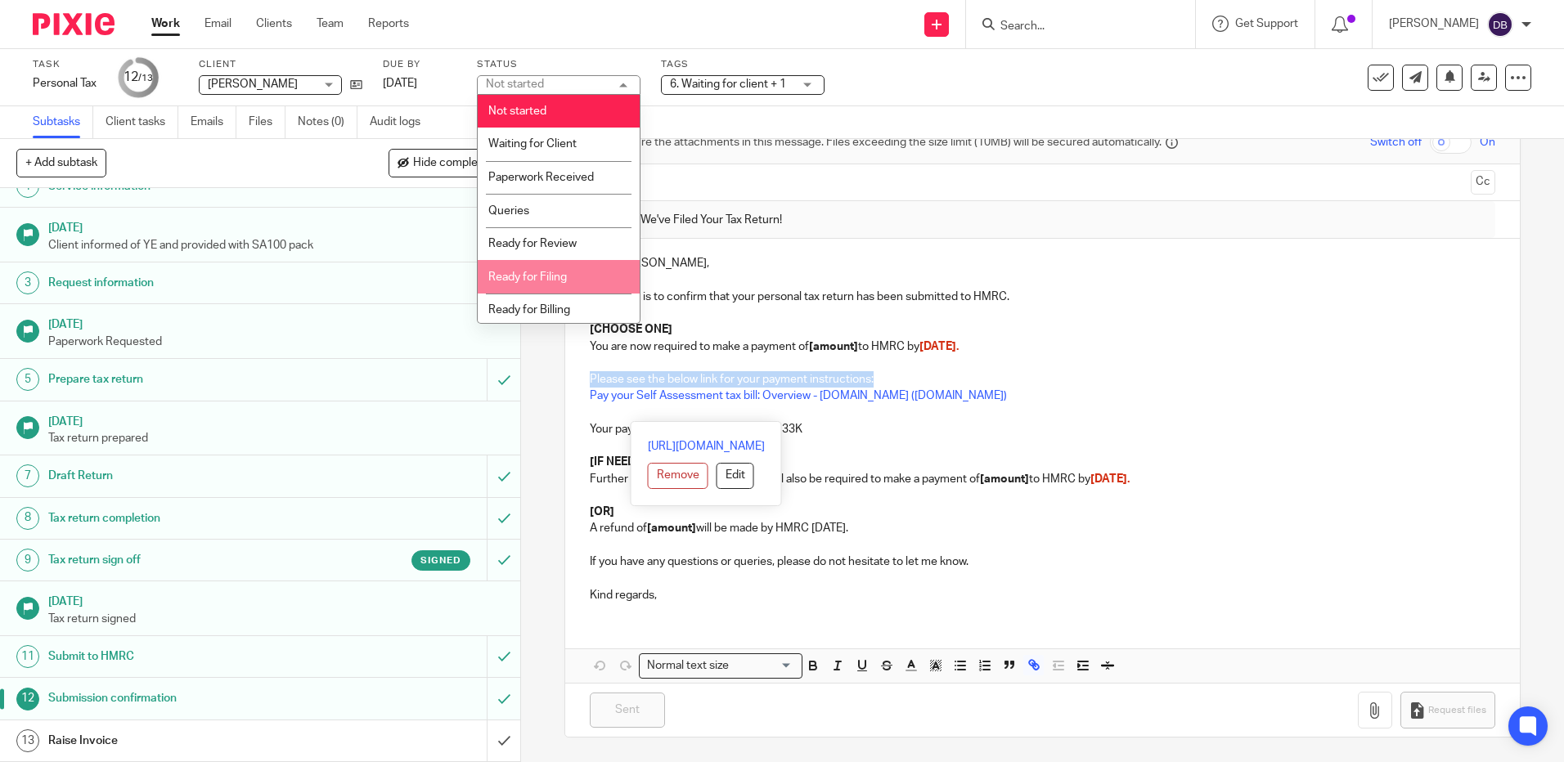
scroll to position [3, 0]
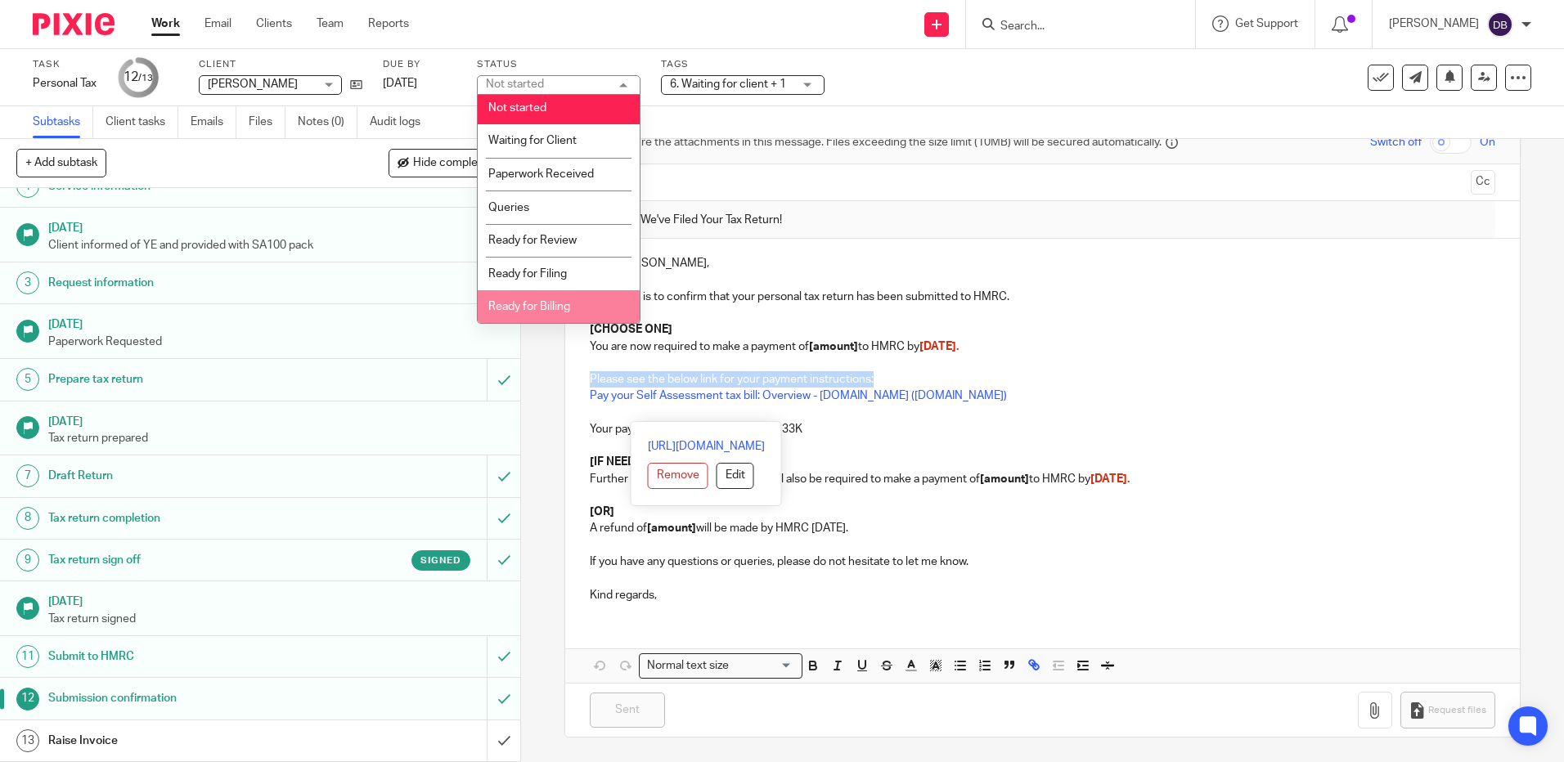
click at [564, 304] on span "Ready for Billing" at bounding box center [529, 306] width 82 height 11
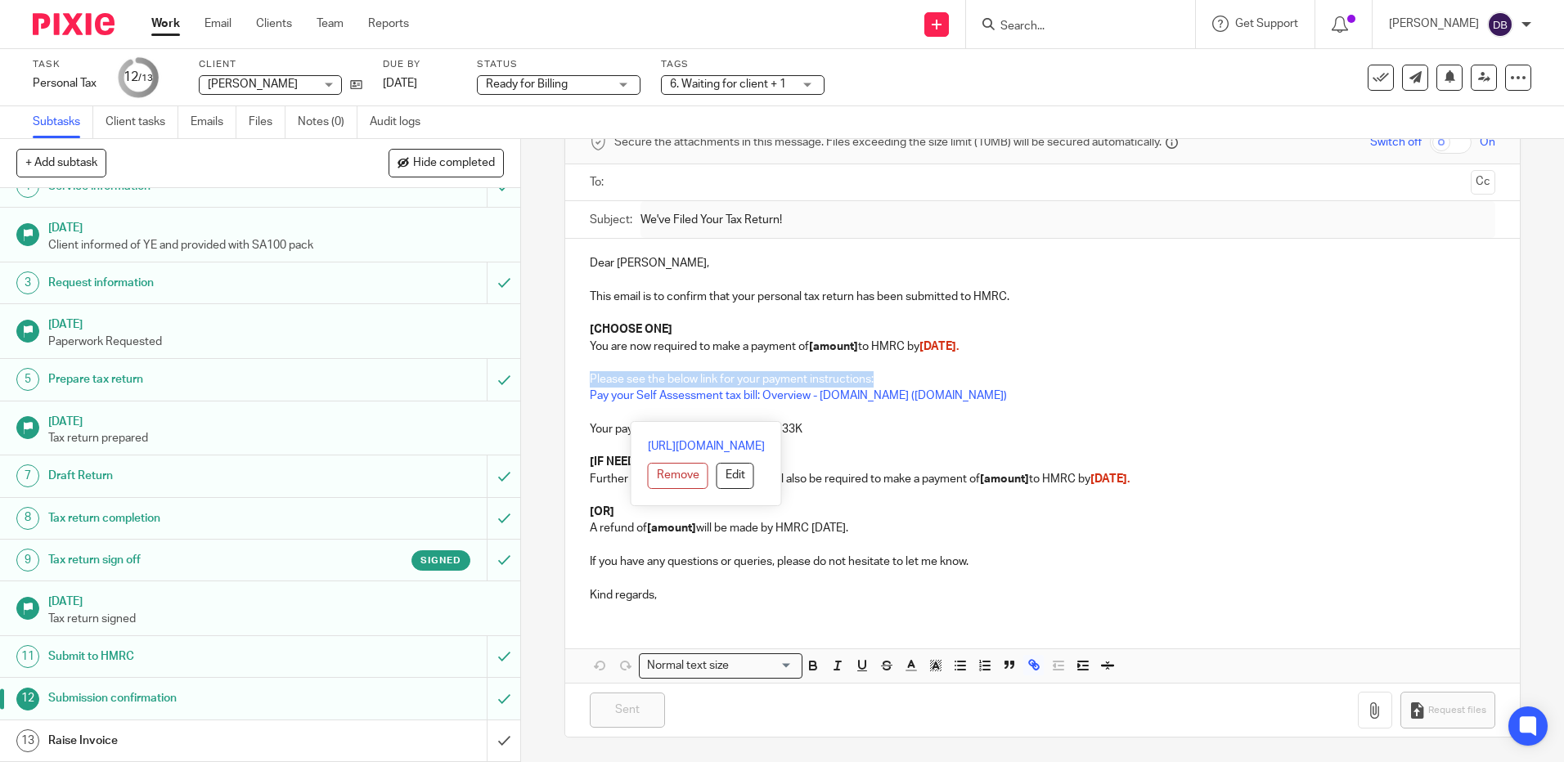
click at [784, 82] on span "6. Waiting for client + 1" at bounding box center [728, 84] width 116 height 11
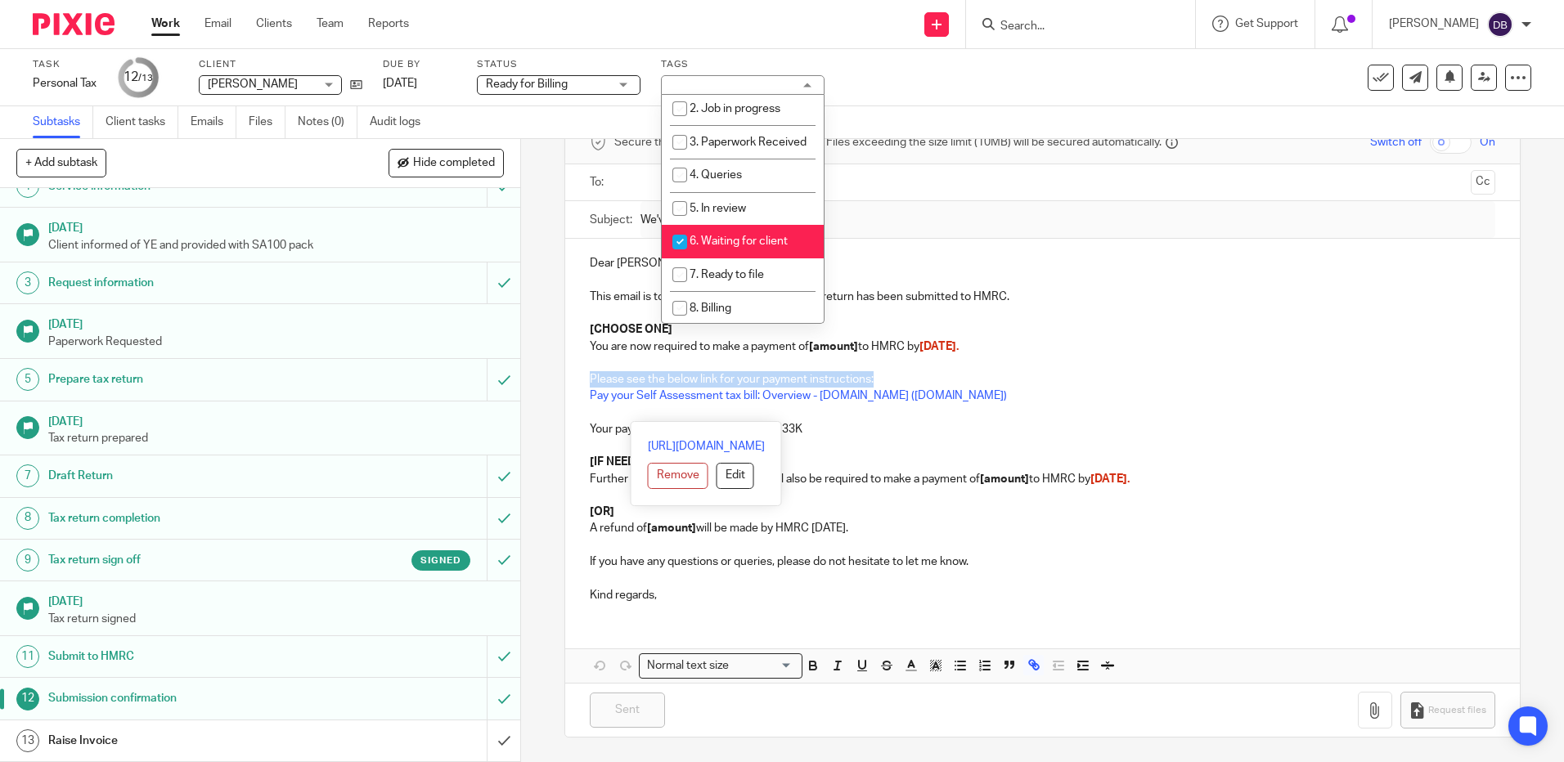
scroll to position [164, 0]
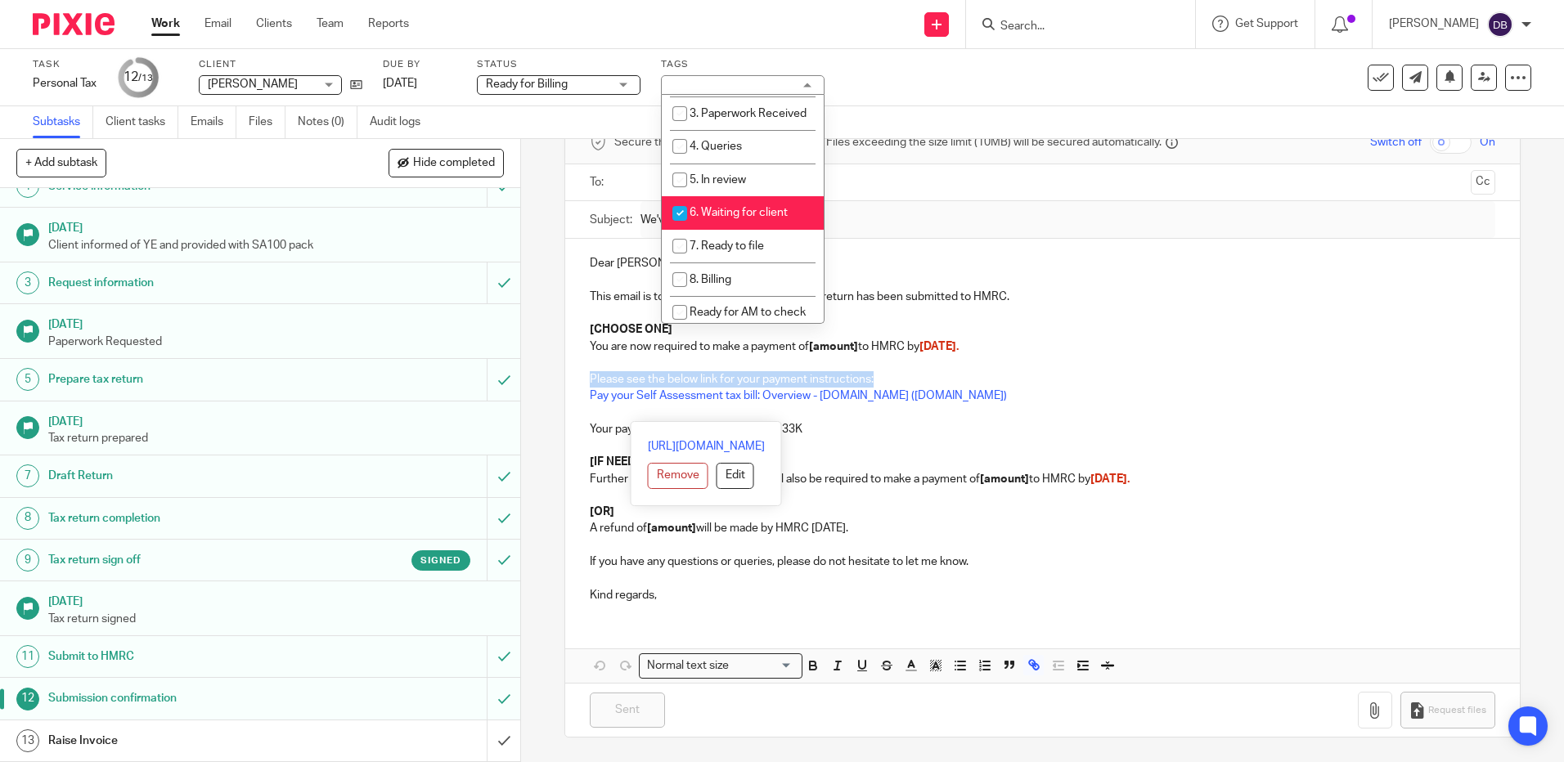
click at [752, 218] on span "6. Waiting for client" at bounding box center [739, 212] width 98 height 11
checkbox input "false"
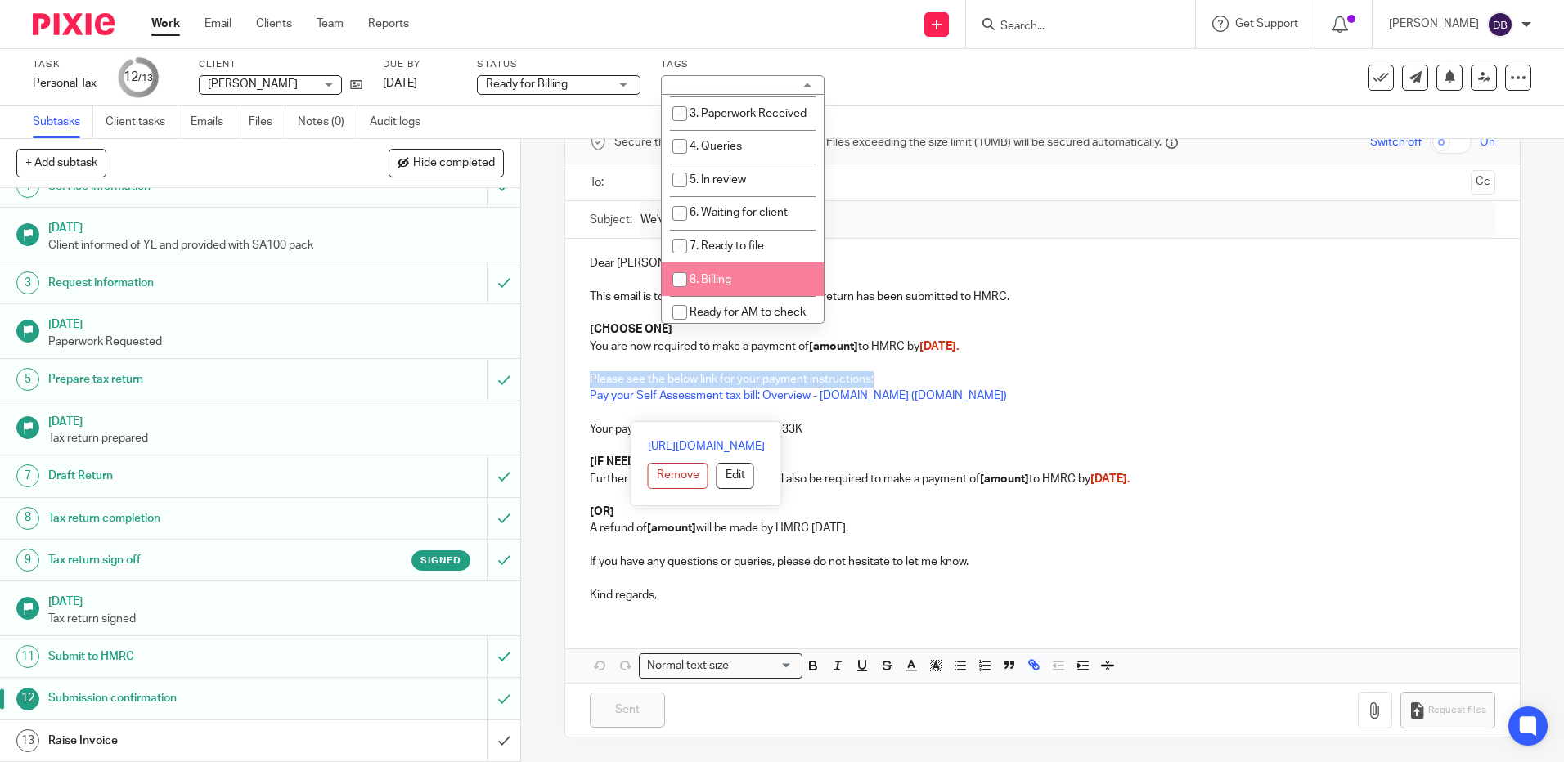
click at [723, 286] on li "8. Billing" at bounding box center [743, 280] width 162 height 34
checkbox input "true"
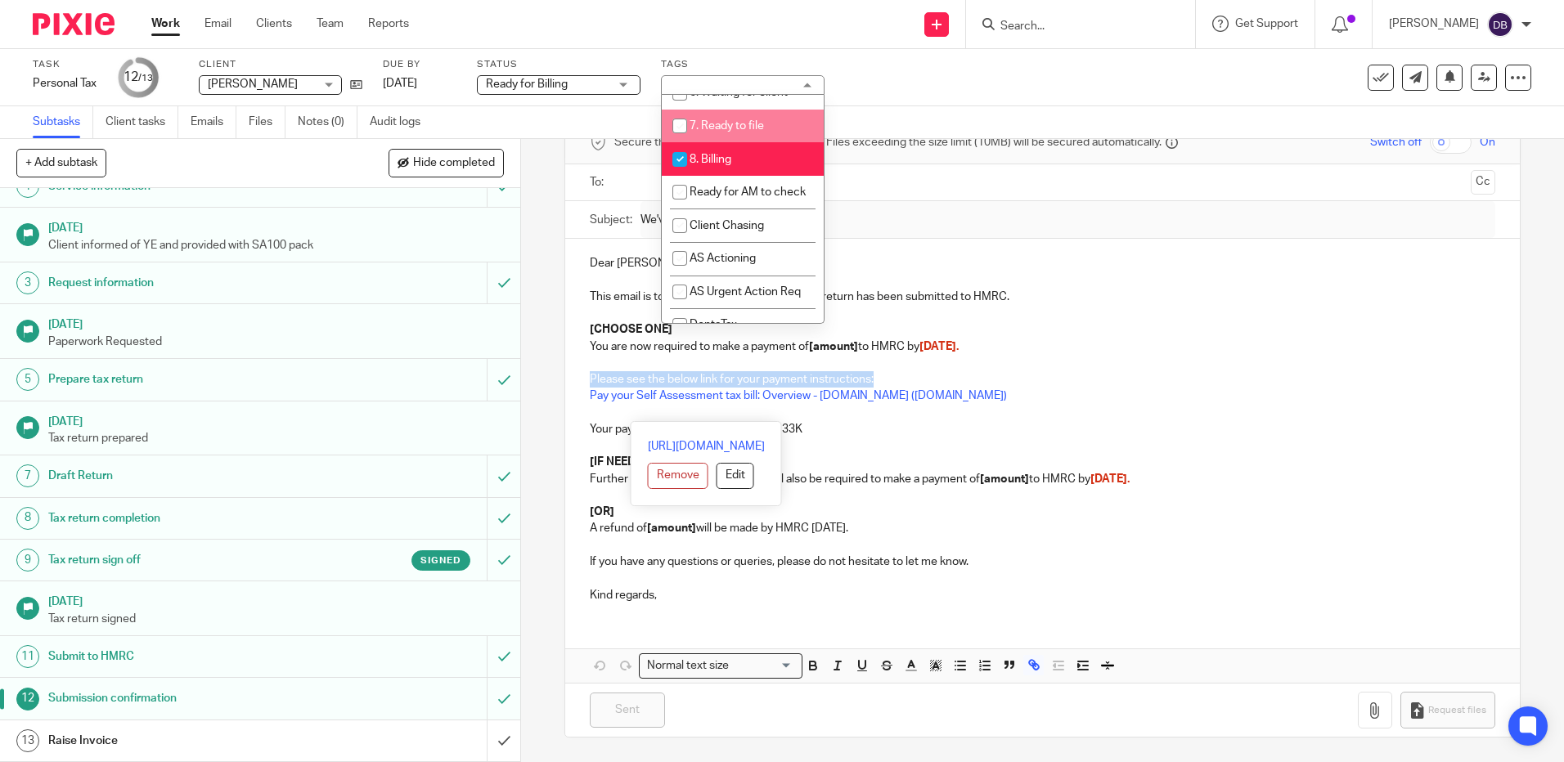
scroll to position [327, 0]
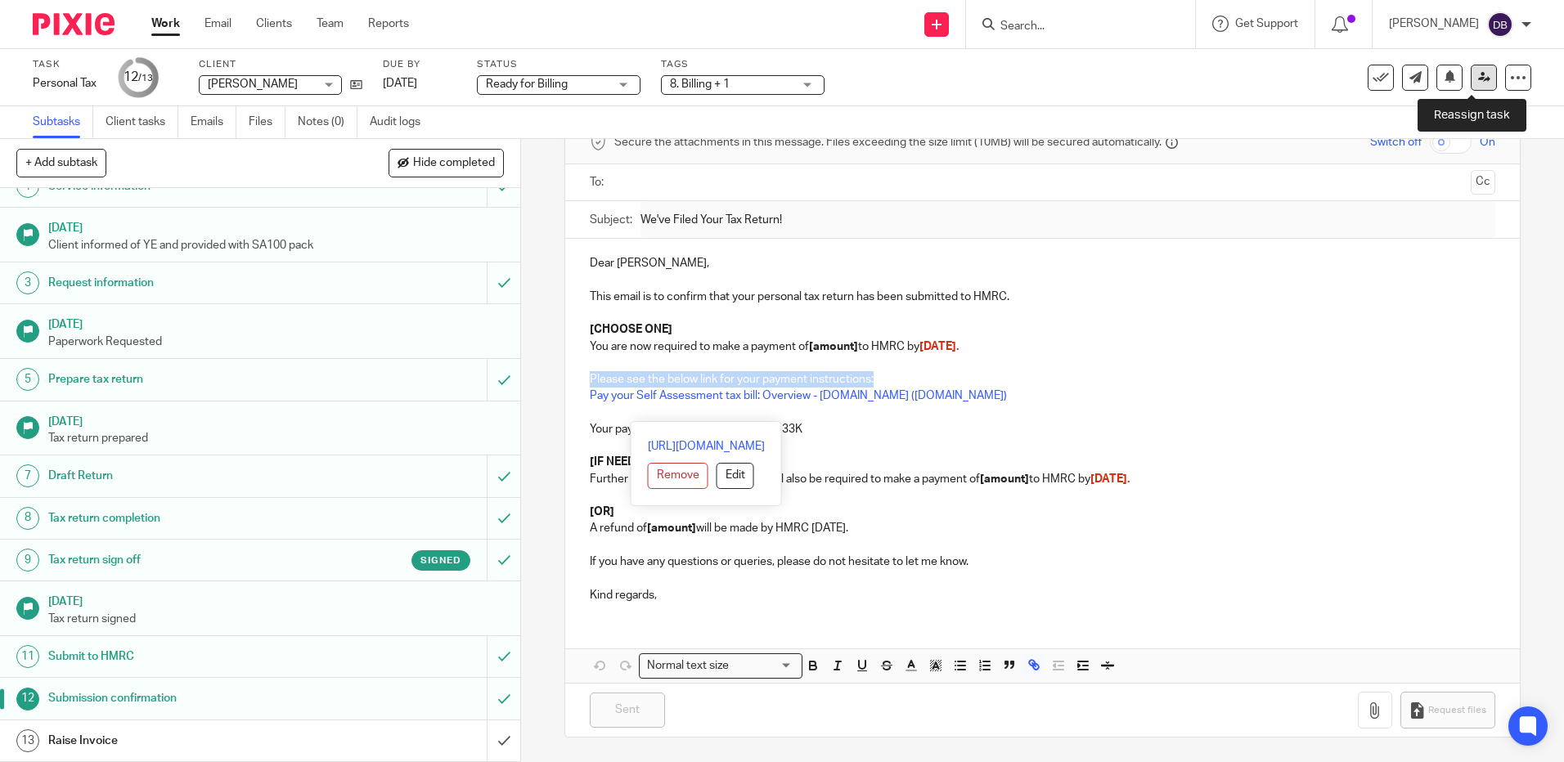
click at [1478, 77] on icon at bounding box center [1484, 77] width 12 height 12
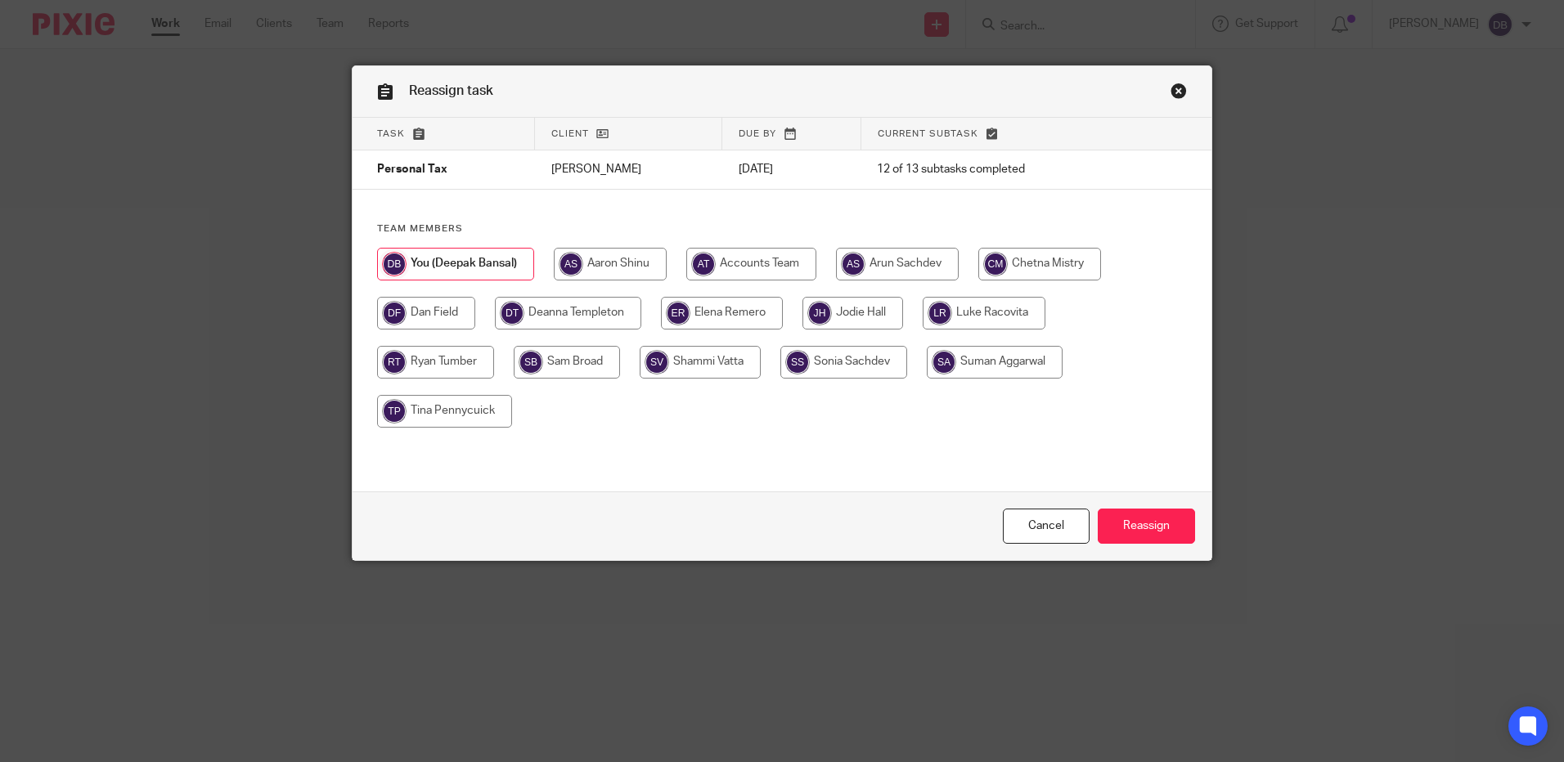
click at [576, 304] on input "radio" at bounding box center [568, 313] width 146 height 33
radio input "true"
click at [1148, 542] on input "Reassign" at bounding box center [1146, 526] width 97 height 35
